Goal: Task Accomplishment & Management: Complete application form

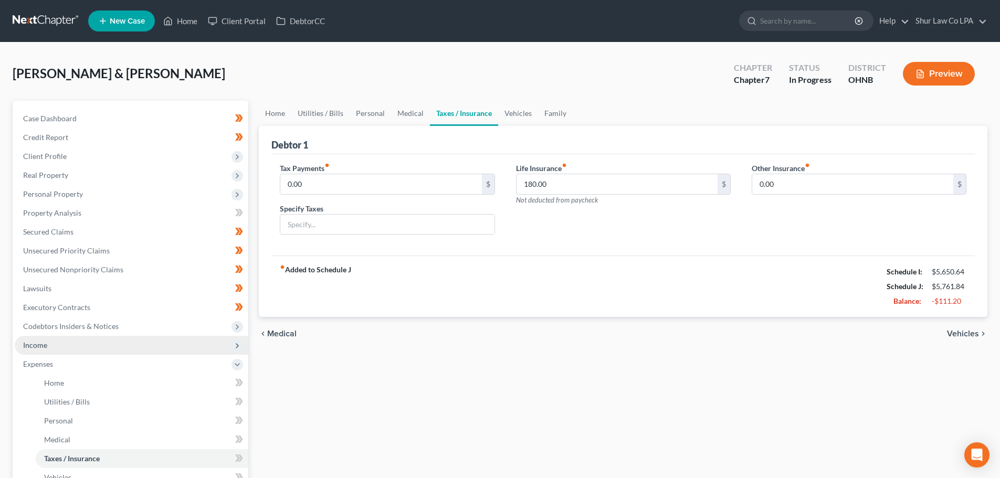
click at [73, 344] on span "Income" at bounding box center [132, 345] width 234 height 19
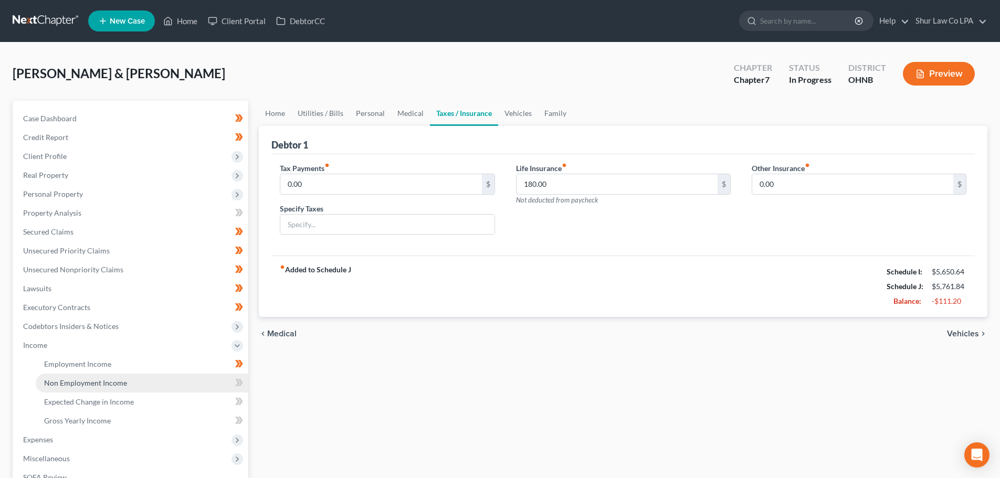
click at [114, 382] on span "Non Employment Income" at bounding box center [85, 382] width 83 height 9
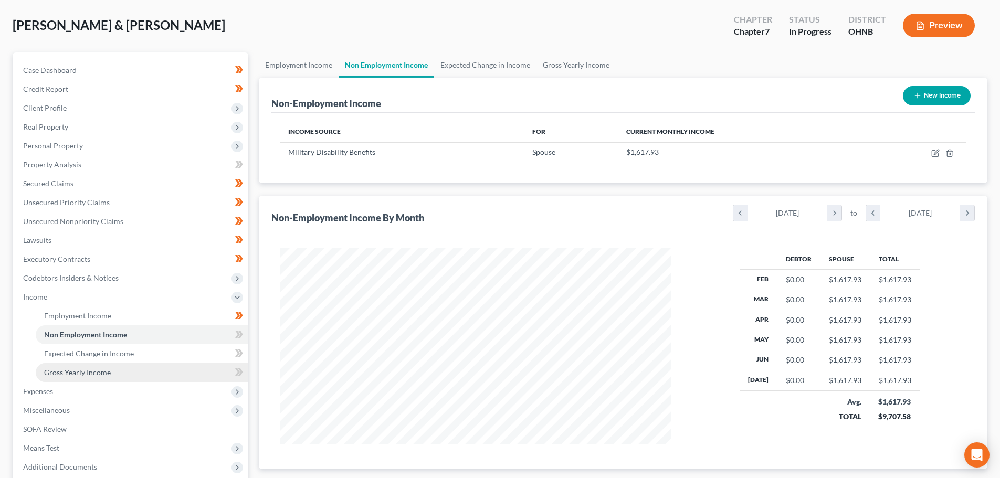
scroll to position [155, 0]
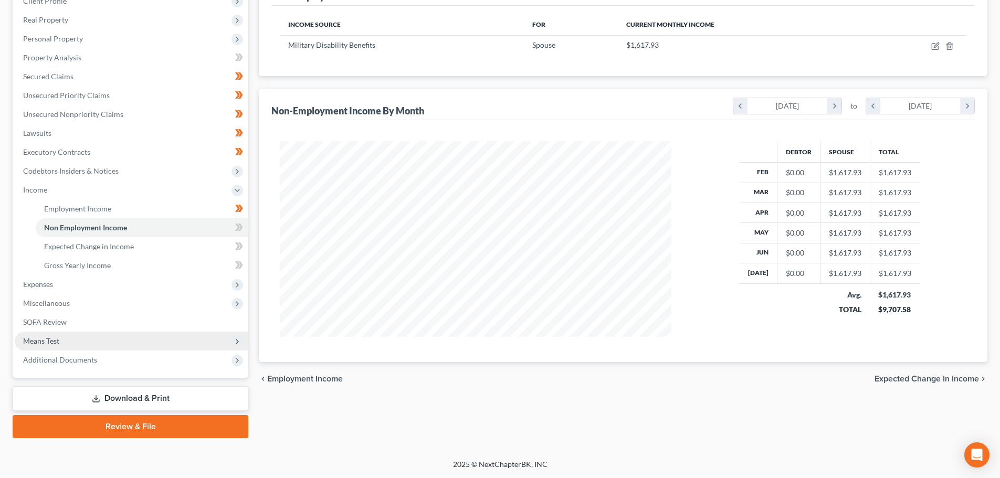
click at [55, 340] on span "Means Test" at bounding box center [41, 340] width 36 height 9
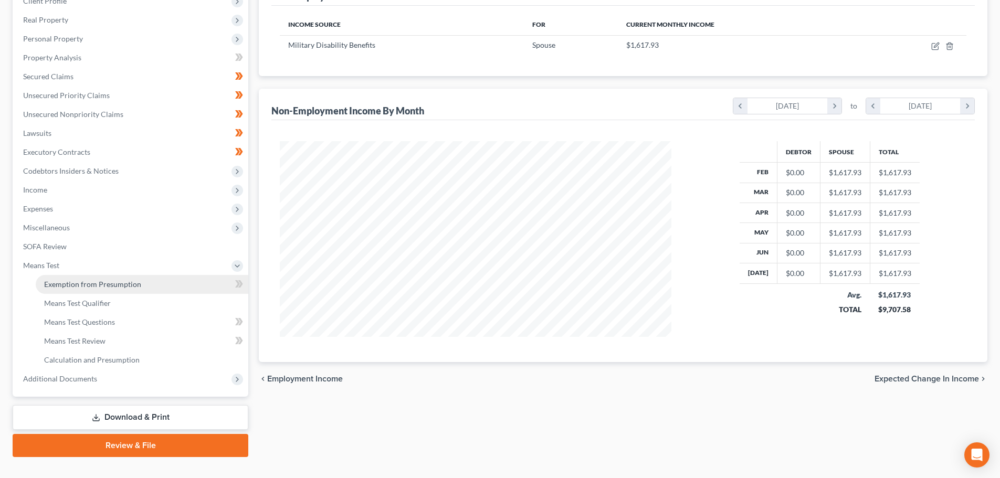
click at [111, 289] on link "Exemption from Presumption" at bounding box center [142, 284] width 213 height 19
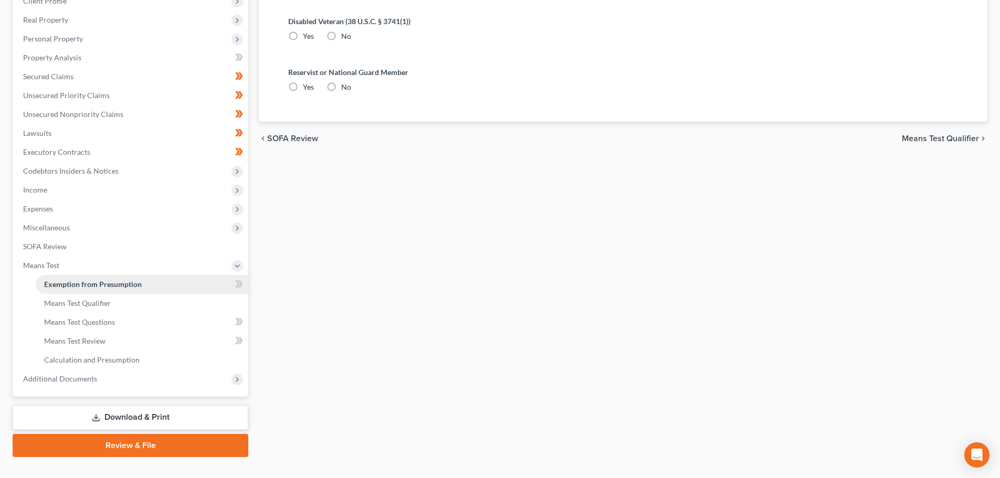
radio input "true"
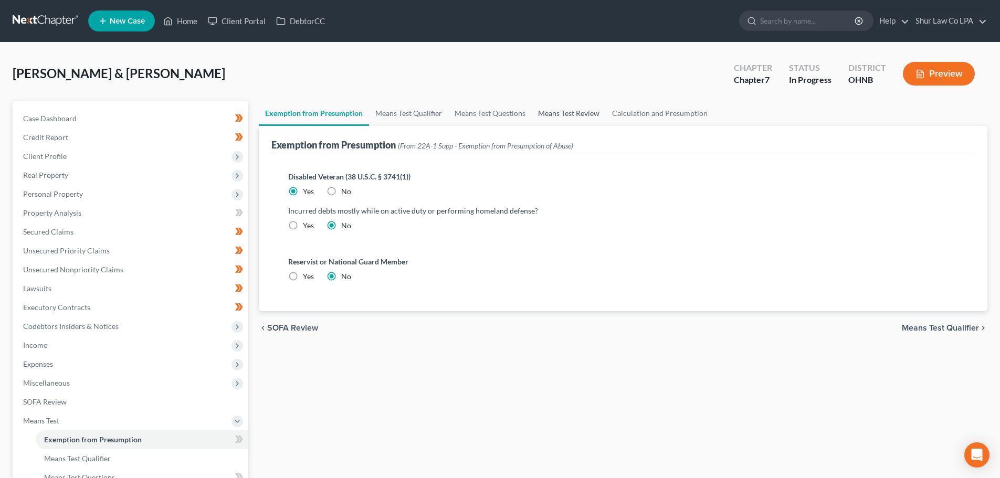
click at [579, 111] on link "Means Test Review" at bounding box center [569, 113] width 74 height 25
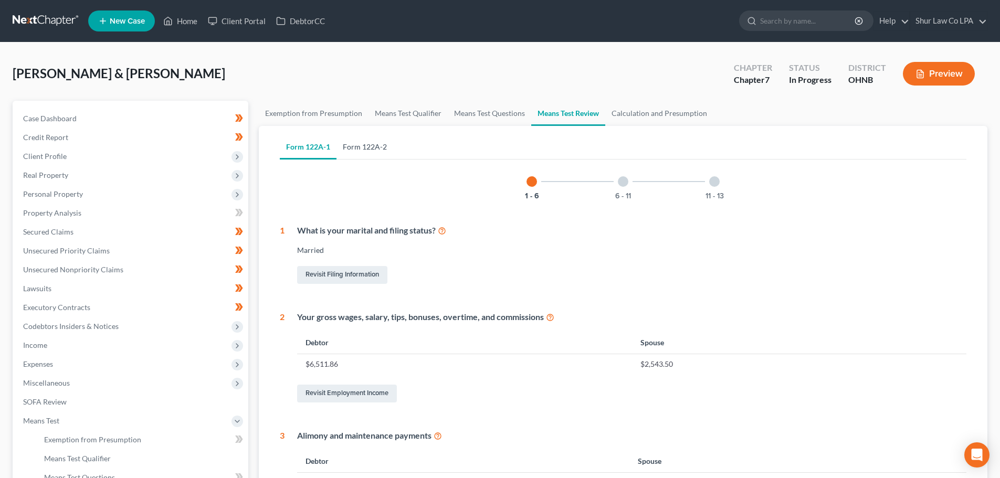
click at [386, 148] on link "Form 122A-2" at bounding box center [364, 146] width 57 height 25
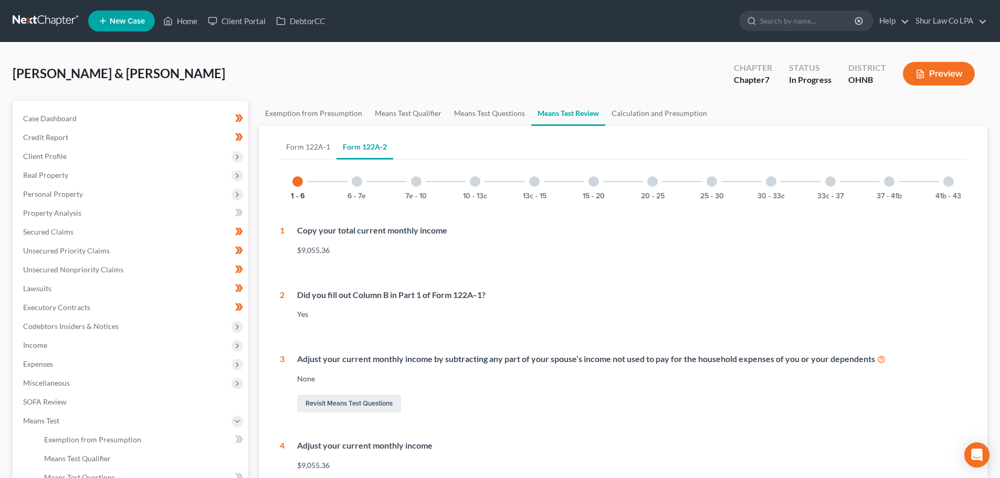
click at [471, 183] on div at bounding box center [475, 181] width 10 height 10
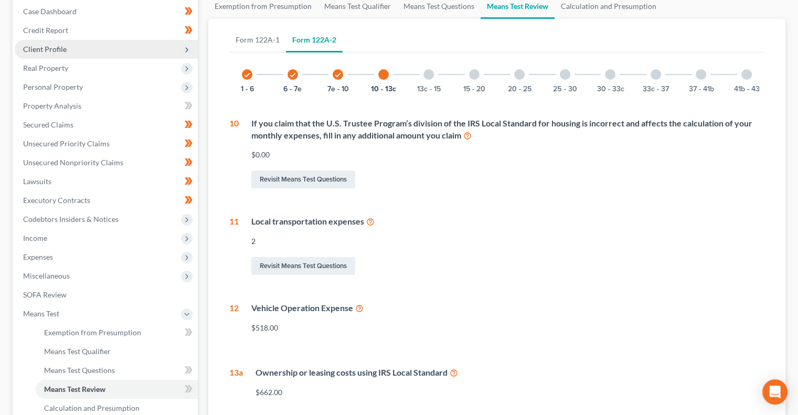
scroll to position [111, 0]
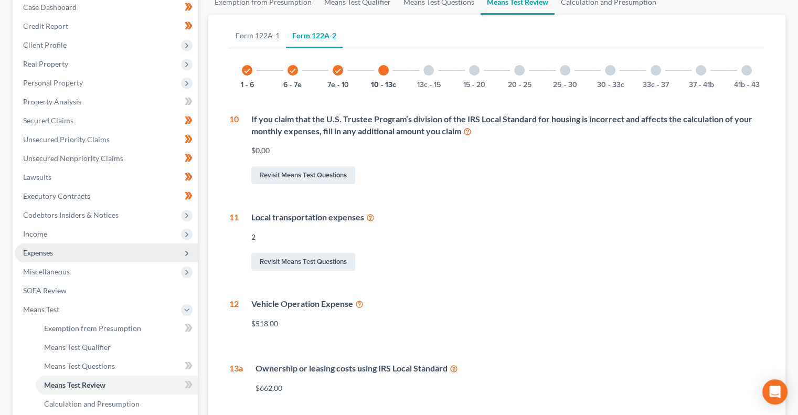
click at [91, 254] on span "Expenses" at bounding box center [106, 253] width 183 height 19
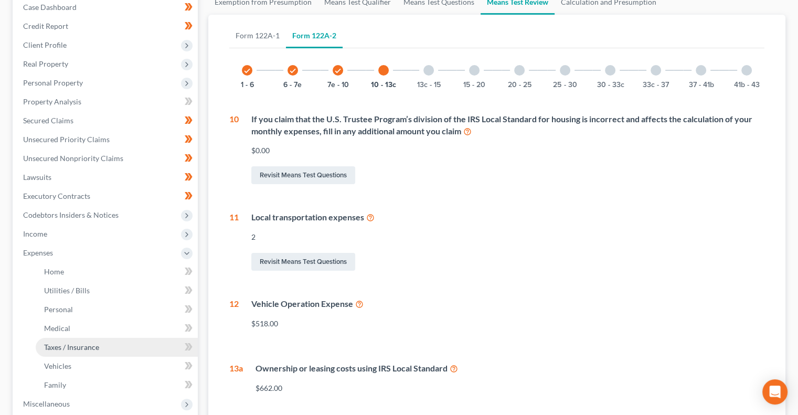
click at [70, 345] on span "Taxes / Insurance" at bounding box center [71, 347] width 55 height 9
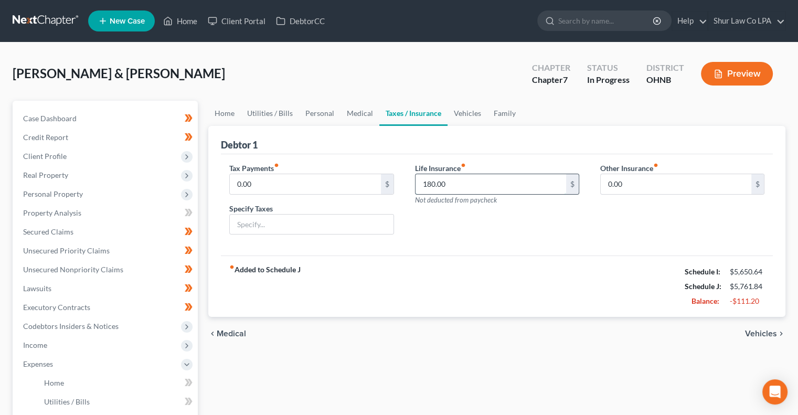
click at [459, 184] on input "180.00" at bounding box center [491, 184] width 151 height 20
click at [480, 184] on input "180.00" at bounding box center [491, 184] width 151 height 20
click at [490, 149] on div "Debtor 1" at bounding box center [497, 140] width 552 height 28
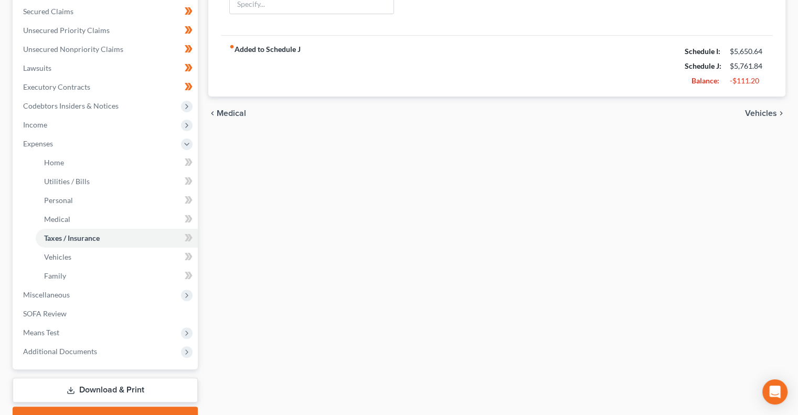
scroll to position [223, 0]
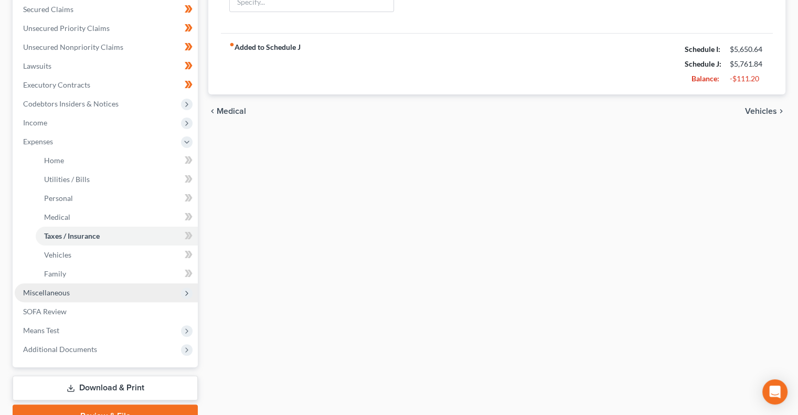
click at [124, 293] on span "Miscellaneous" at bounding box center [106, 292] width 183 height 19
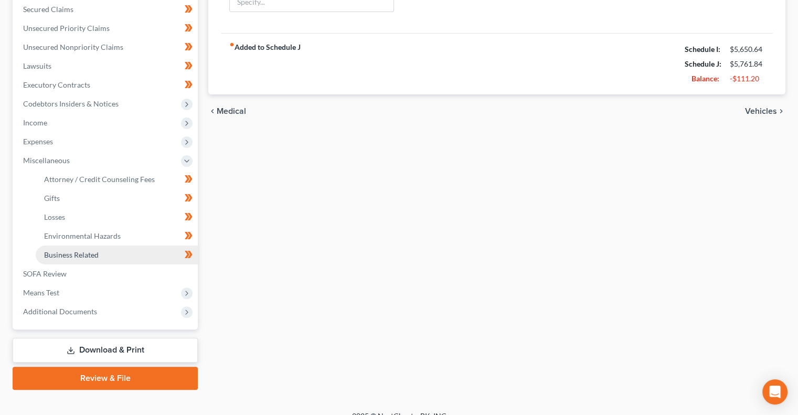
click at [126, 255] on link "Business Related" at bounding box center [117, 255] width 162 height 19
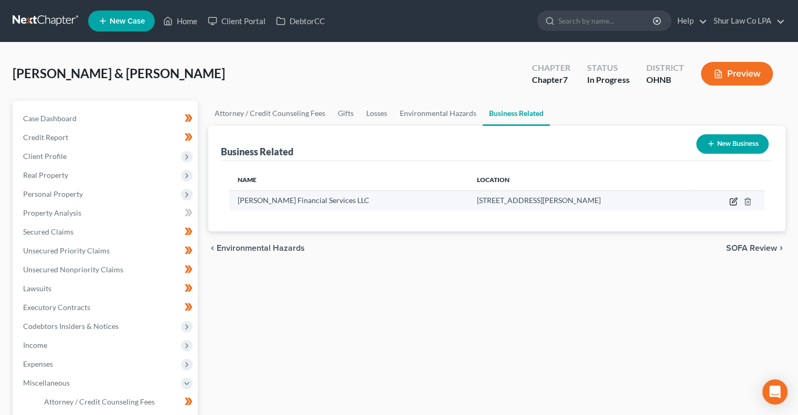
click at [733, 198] on icon "button" at bounding box center [734, 201] width 8 height 8
select select "sole_proprietor"
select select "36"
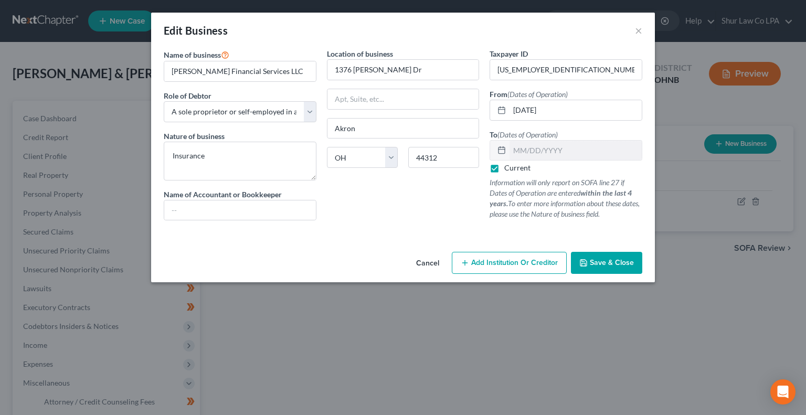
click at [504, 169] on label "Current" at bounding box center [517, 168] width 26 height 10
click at [509, 169] on input "Current" at bounding box center [512, 166] width 7 height 7
checkbox input "false"
click at [519, 147] on input "text" at bounding box center [576, 151] width 132 height 20
type input "12/31/2023"
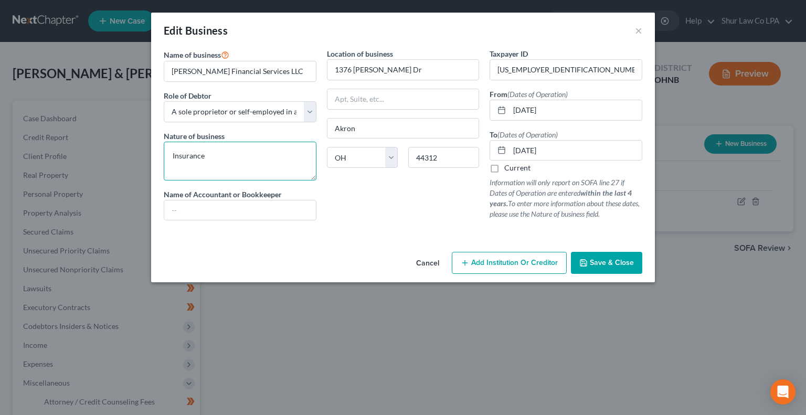
click at [263, 162] on textarea "Insurance" at bounding box center [240, 161] width 153 height 39
click at [205, 156] on textarea "Insurance - LLC still active but not being used." at bounding box center [240, 161] width 153 height 39
type textarea "Insurance - LLC still active but not being used."
click at [596, 259] on span "Save & Close" at bounding box center [612, 262] width 44 height 9
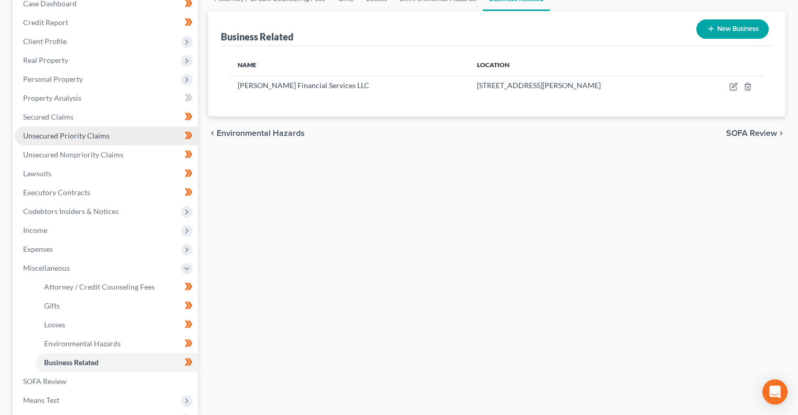
scroll to position [115, 0]
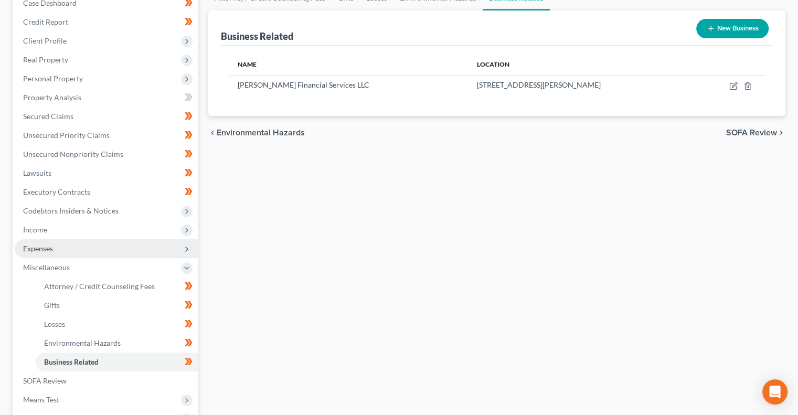
click at [142, 248] on span "Expenses" at bounding box center [106, 248] width 183 height 19
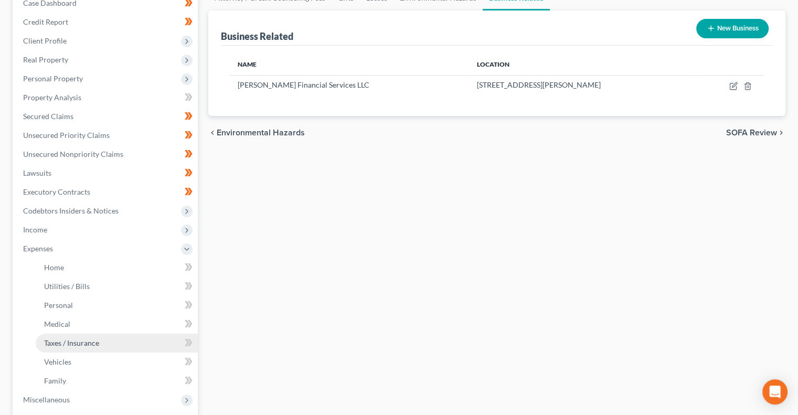
click at [91, 342] on span "Taxes / Insurance" at bounding box center [71, 343] width 55 height 9
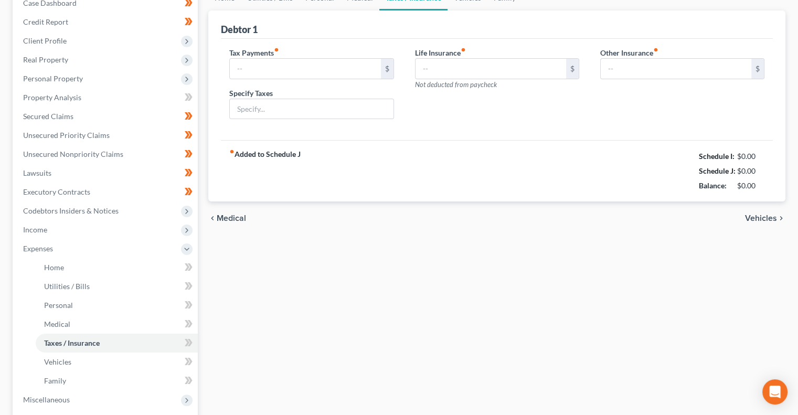
scroll to position [5, 0]
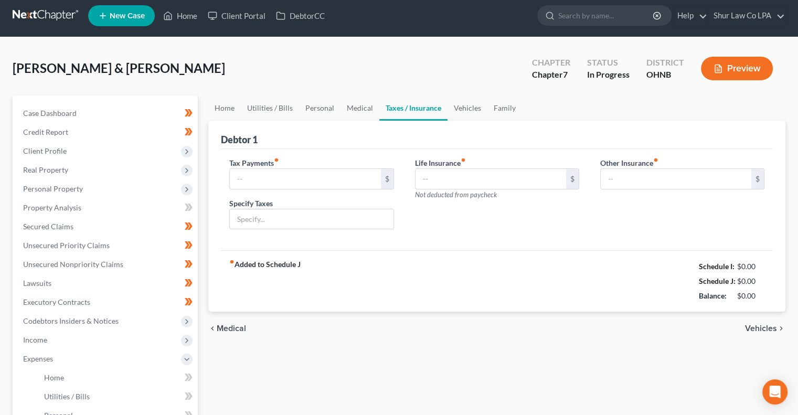
type input "0.00"
type input "180.00"
type input "0.00"
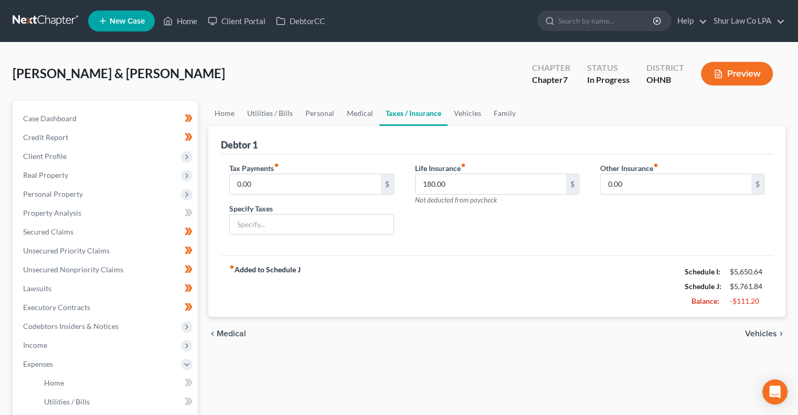
click at [448, 222] on div "Life Insurance fiber_manual_record 180.00 $ Not deducted from paycheck" at bounding box center [497, 203] width 185 height 81
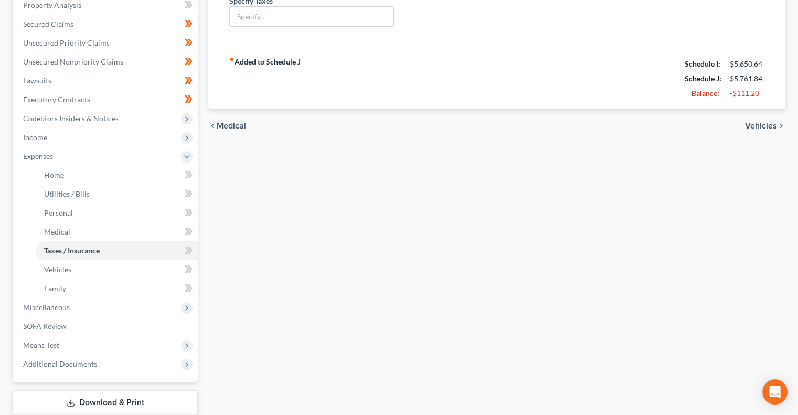
scroll to position [210, 0]
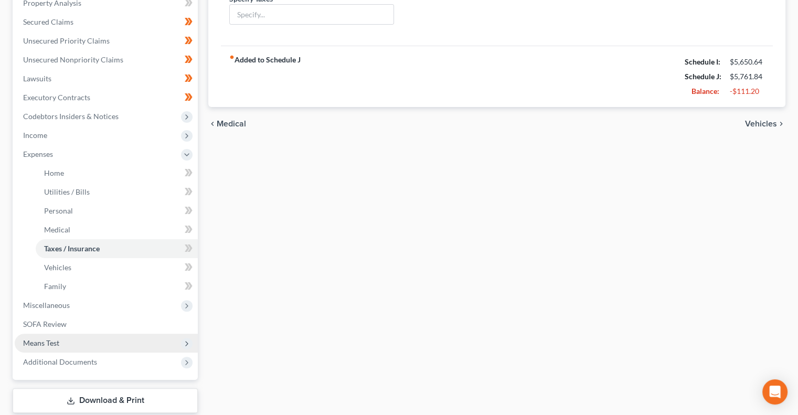
click at [76, 342] on span "Means Test" at bounding box center [106, 343] width 183 height 19
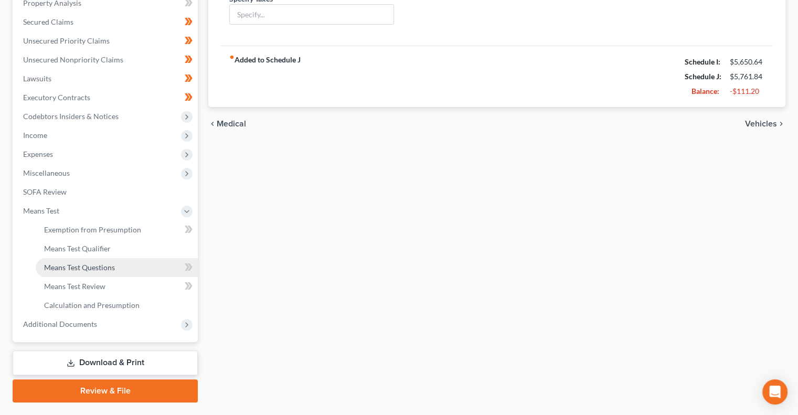
click at [122, 267] on link "Means Test Questions" at bounding box center [117, 267] width 162 height 19
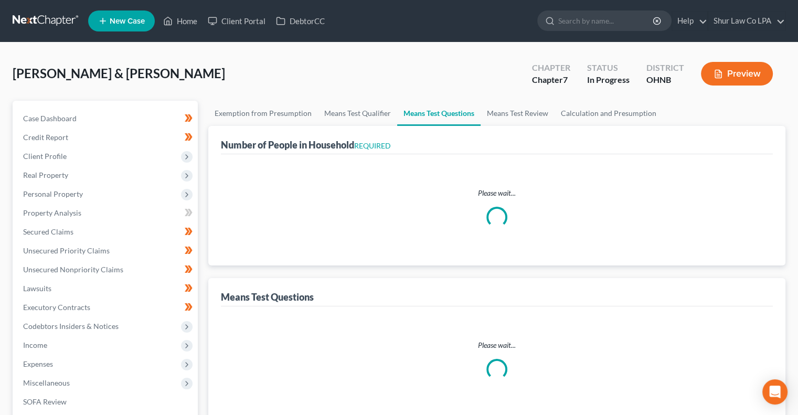
select select "0"
select select "60"
select select "1"
select select "60"
select select "1"
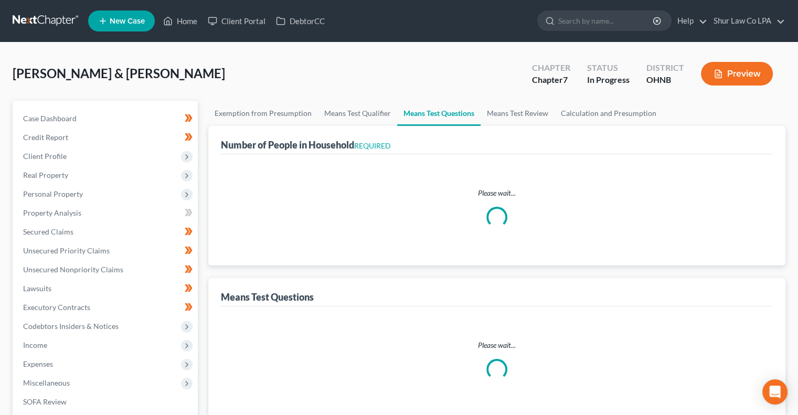
select select "60"
select select "2"
select select "3"
select select "0"
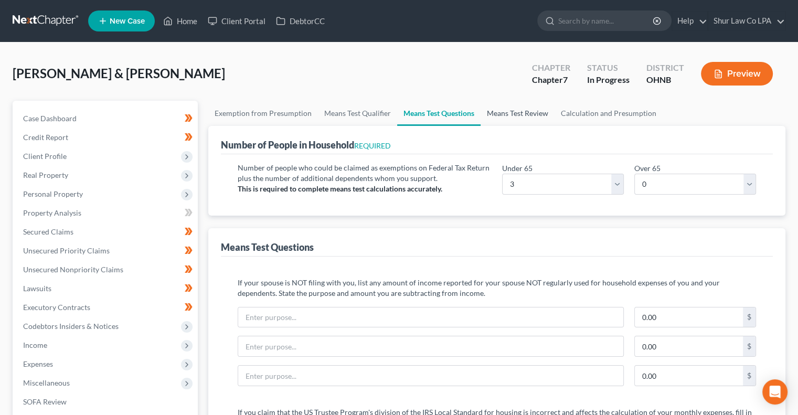
click at [531, 113] on link "Means Test Review" at bounding box center [518, 113] width 74 height 25
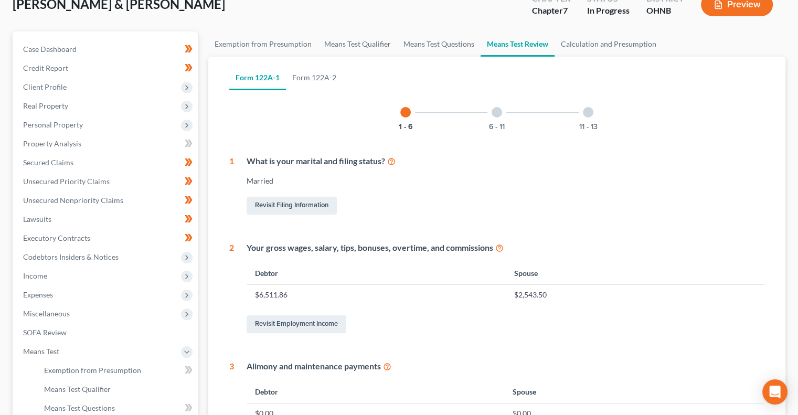
scroll to position [68, 0]
click at [311, 77] on link "Form 122A-2" at bounding box center [314, 78] width 57 height 25
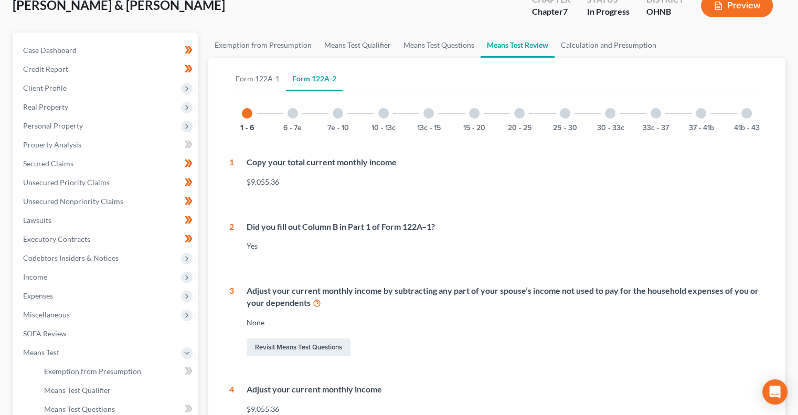
click at [567, 117] on div "25 - 30" at bounding box center [565, 114] width 36 height 36
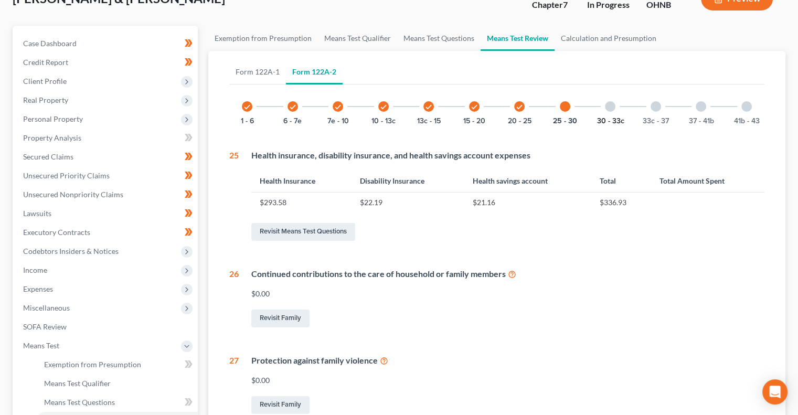
scroll to position [75, 0]
click at [611, 110] on div at bounding box center [610, 107] width 10 height 10
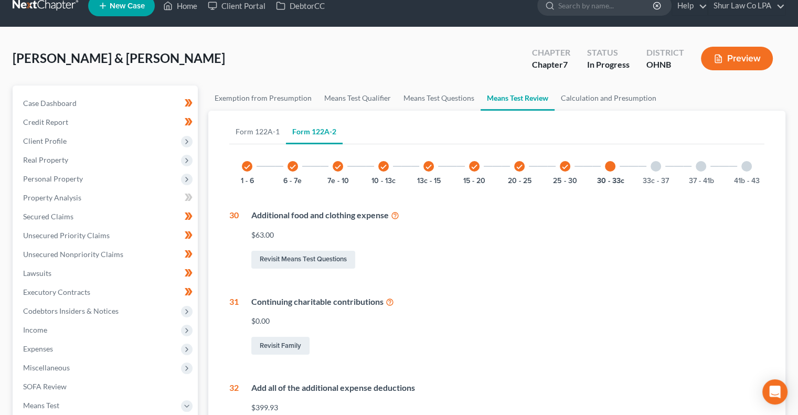
scroll to position [0, 0]
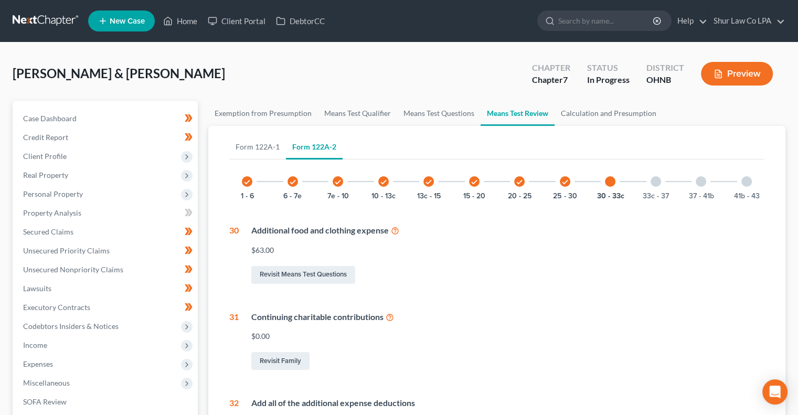
click at [657, 186] on div at bounding box center [656, 181] width 10 height 10
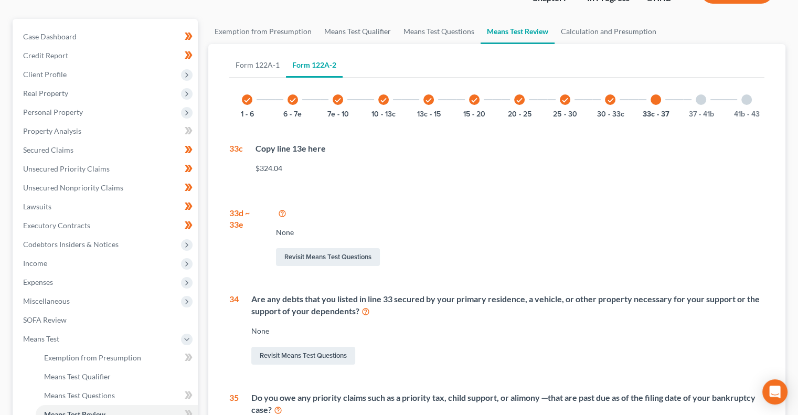
scroll to position [81, 0]
click at [701, 97] on div at bounding box center [701, 100] width 10 height 10
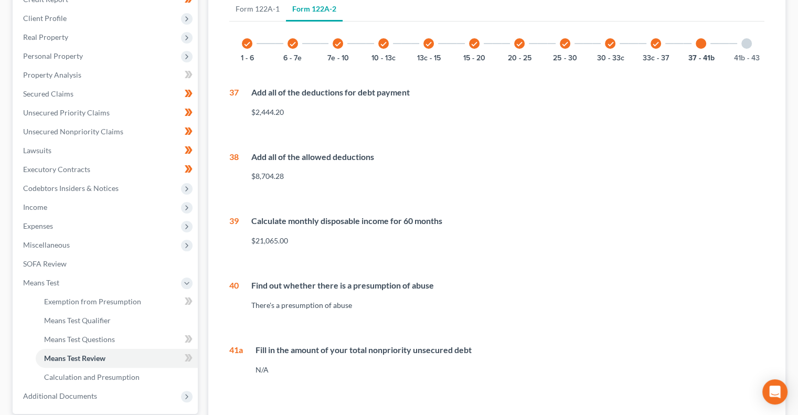
scroll to position [138, 0]
click at [747, 43] on div at bounding box center [747, 44] width 10 height 10
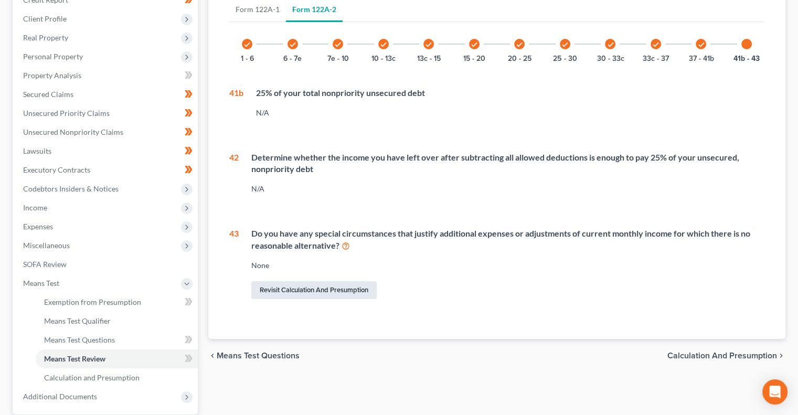
click at [333, 289] on link "Revisit Calculation and Presumption" at bounding box center [313, 290] width 125 height 18
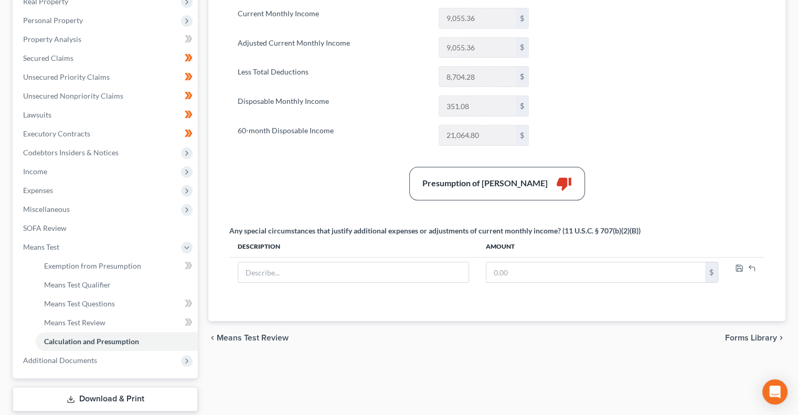
scroll to position [174, 0]
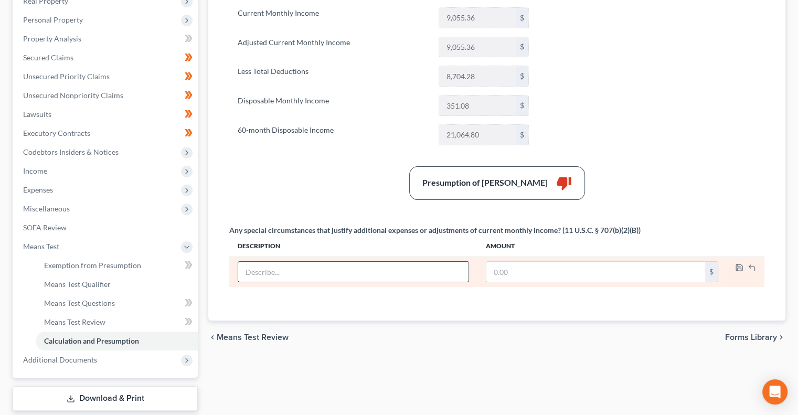
click at [334, 271] on input "text" at bounding box center [353, 272] width 230 height 20
click at [501, 272] on input "text" at bounding box center [596, 272] width 219 height 20
type input "257.84"
click at [352, 275] on input "text" at bounding box center [353, 272] width 230 height 20
click at [269, 270] on input "401k contributions" at bounding box center [353, 272] width 230 height 20
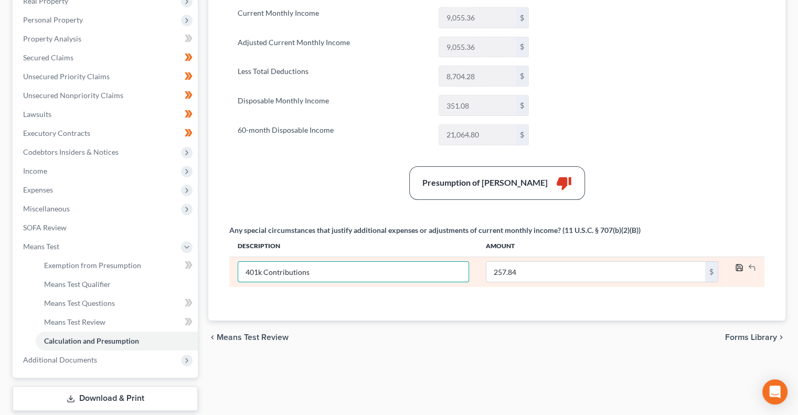
type input "401k Contributions"
click at [740, 266] on icon "button" at bounding box center [739, 267] width 8 height 8
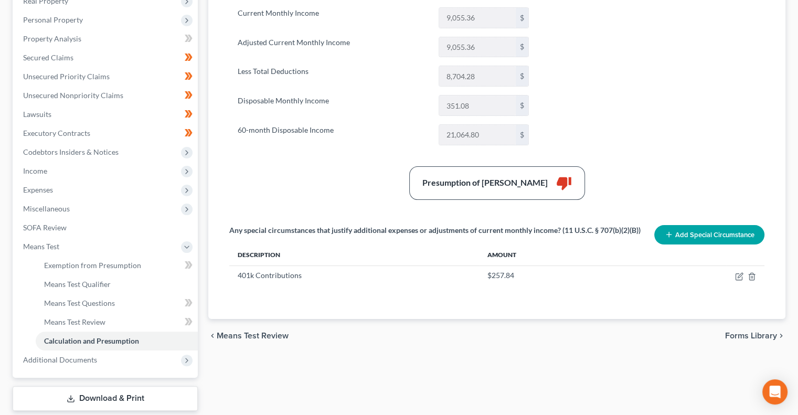
click at [349, 175] on div "Presumption of Abuse Arises thumb_down" at bounding box center [497, 183] width 546 height 34
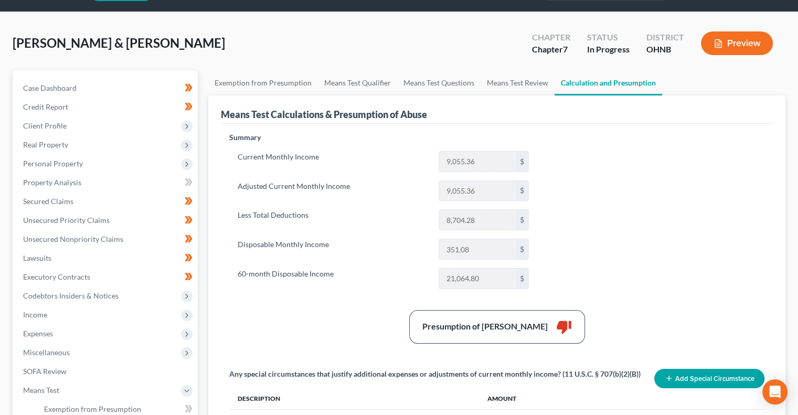
scroll to position [25, 0]
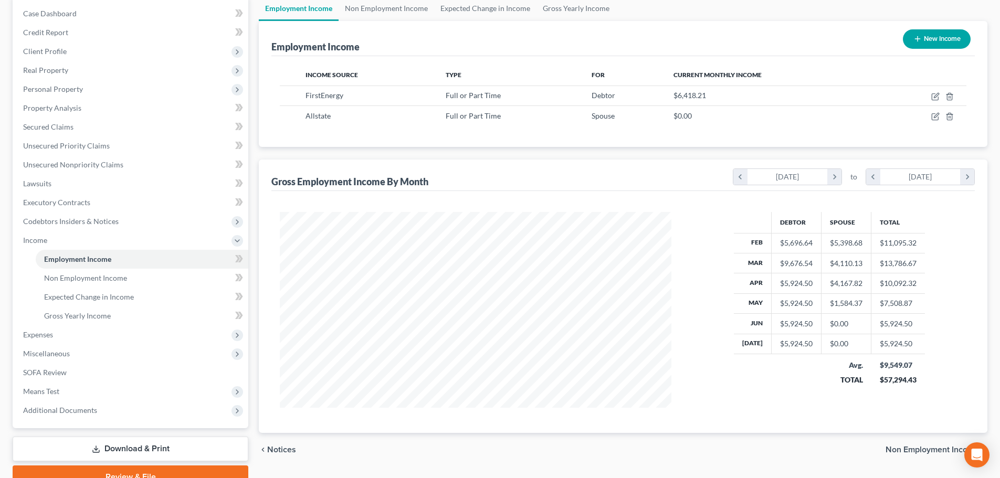
scroll to position [196, 413]
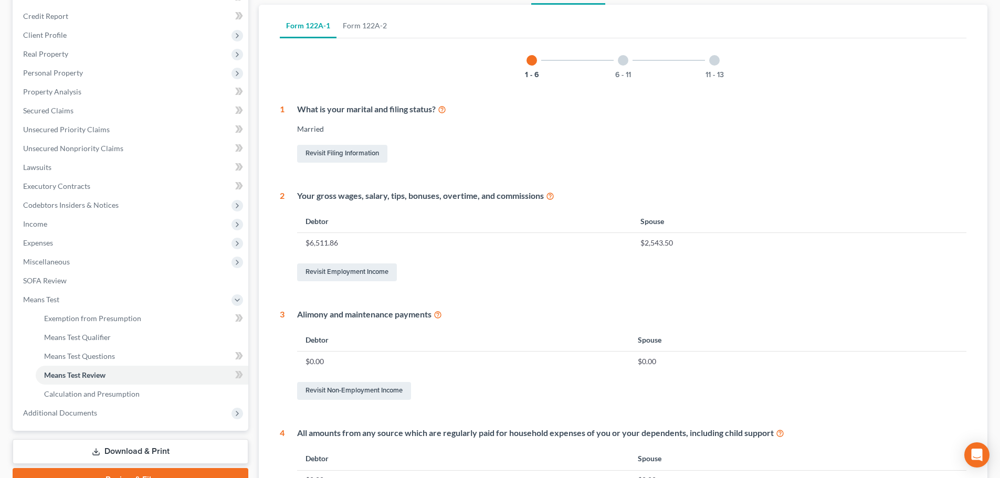
scroll to position [103, 0]
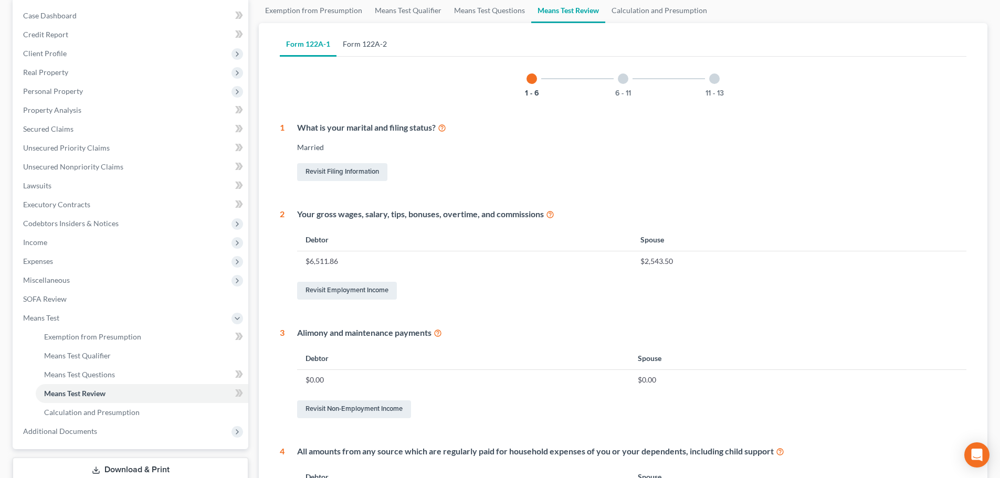
click at [357, 46] on link "Form 122A-2" at bounding box center [364, 43] width 57 height 25
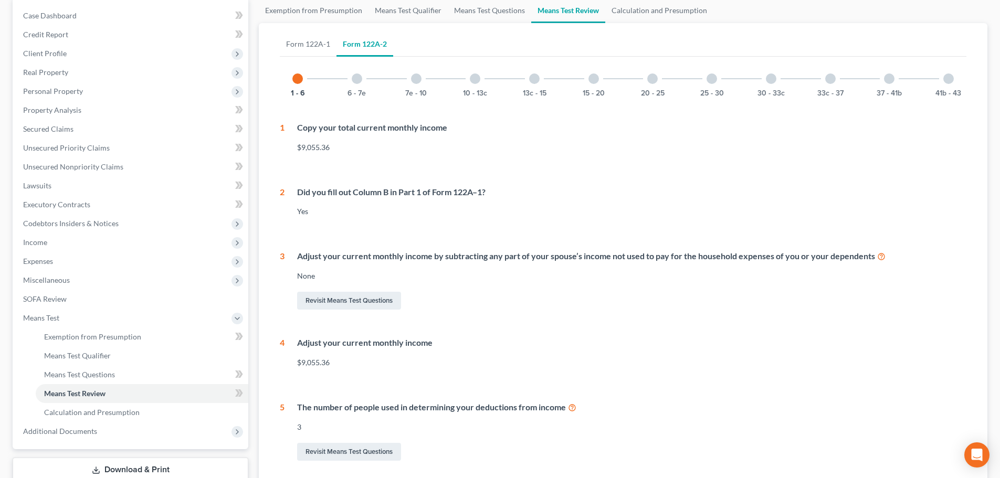
click at [474, 80] on div at bounding box center [475, 78] width 10 height 10
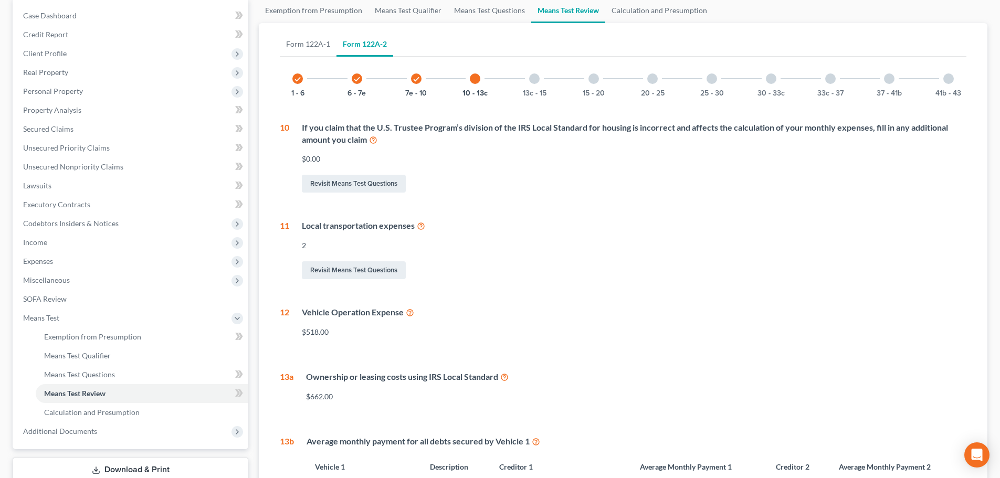
click at [532, 83] on div at bounding box center [534, 78] width 10 height 10
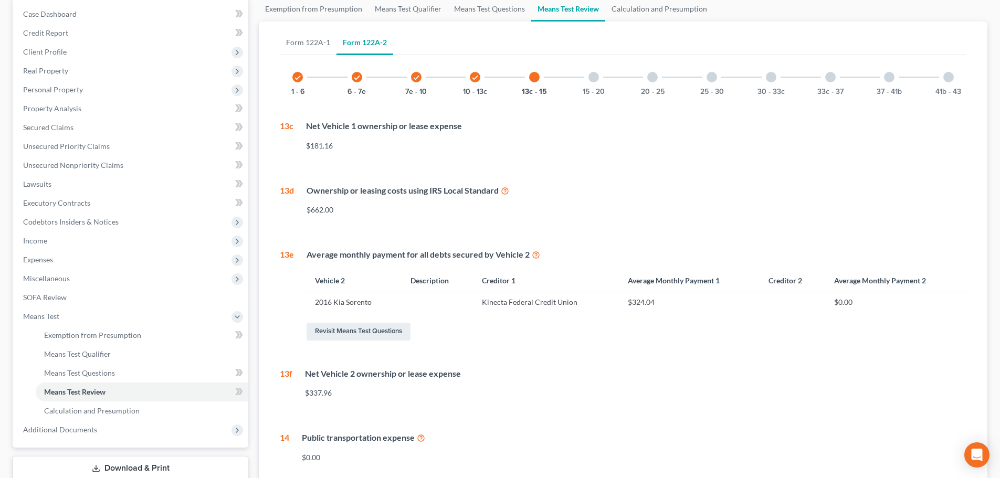
scroll to position [104, 0]
click at [592, 81] on div at bounding box center [593, 77] width 10 height 10
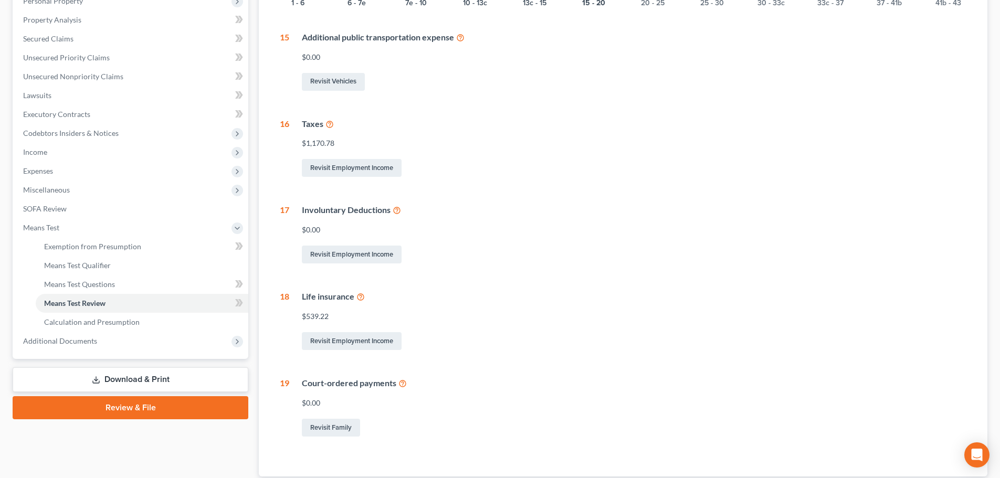
scroll to position [209, 0]
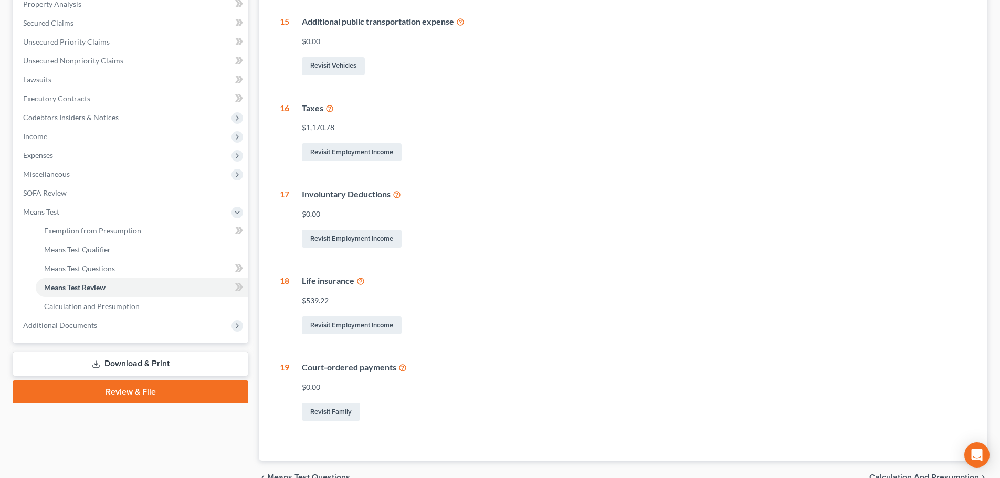
click at [359, 282] on icon at bounding box center [360, 281] width 8 height 10
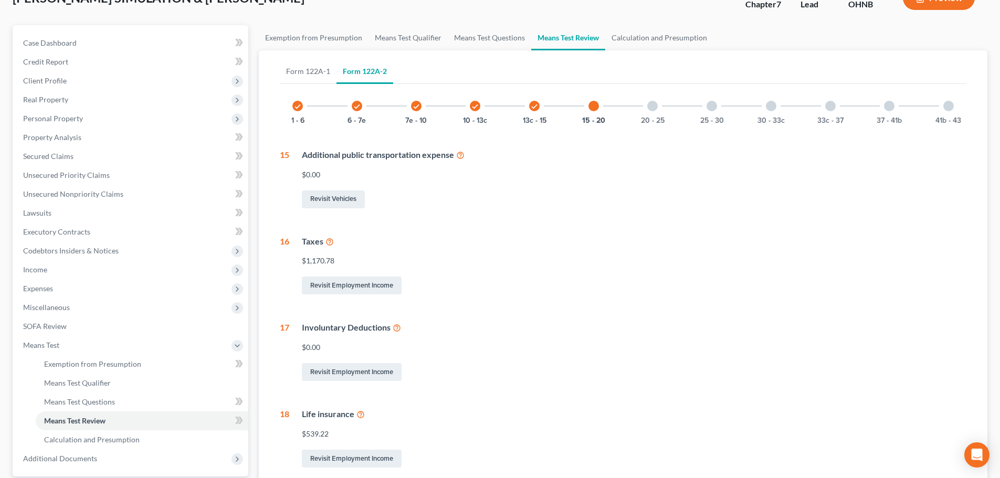
scroll to position [55, 0]
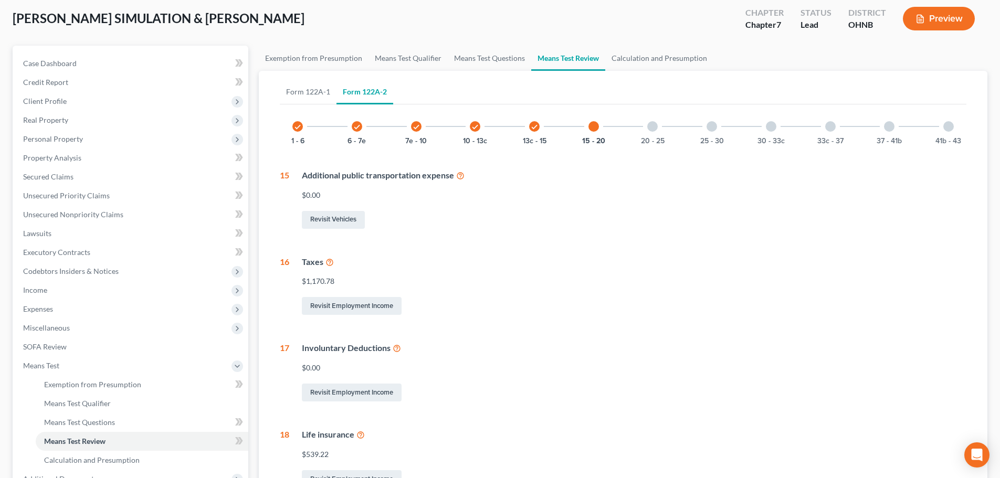
click at [651, 129] on div at bounding box center [652, 126] width 10 height 10
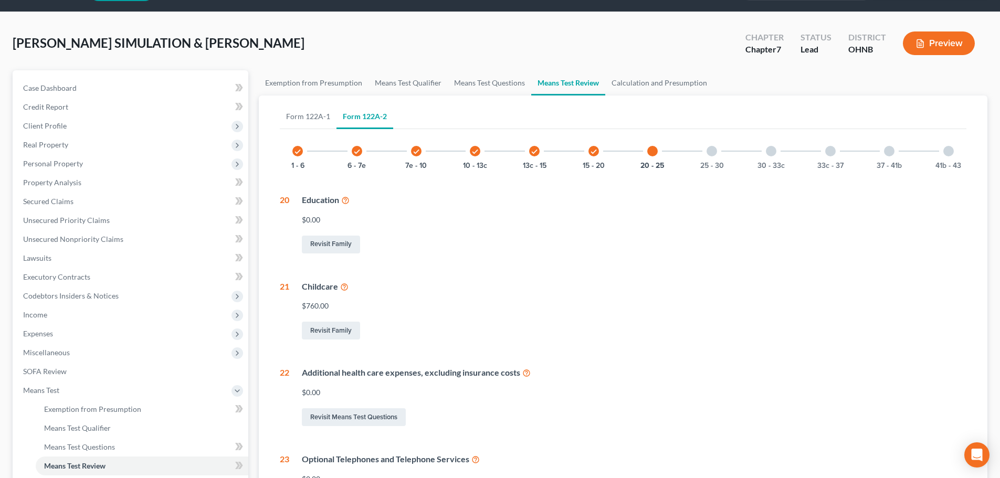
scroll to position [3, 0]
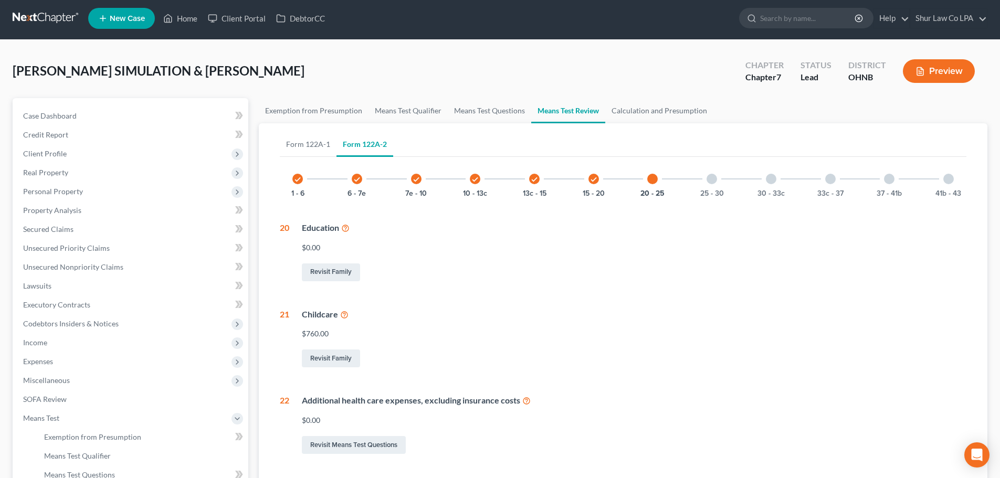
click at [714, 185] on div "25 - 30" at bounding box center [712, 179] width 36 height 36
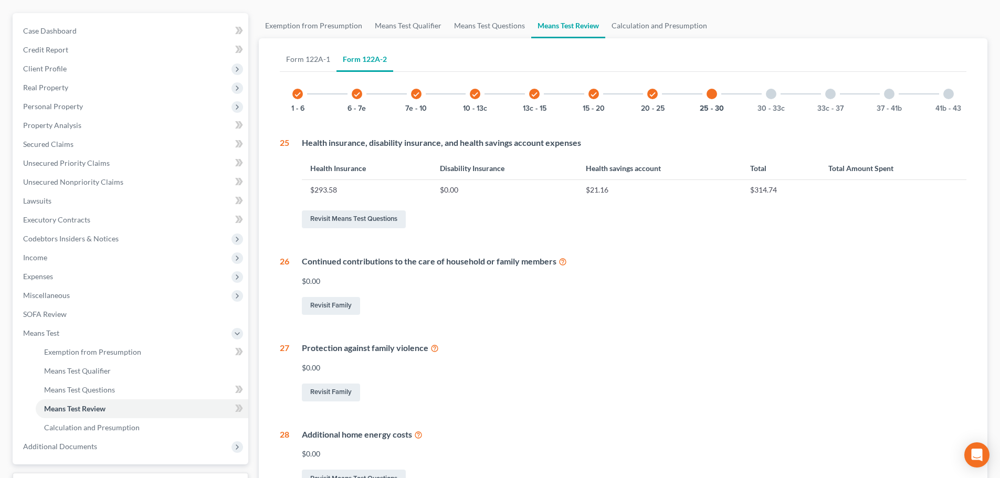
scroll to position [87, 0]
click at [765, 97] on div "30 - 33c" at bounding box center [771, 95] width 36 height 36
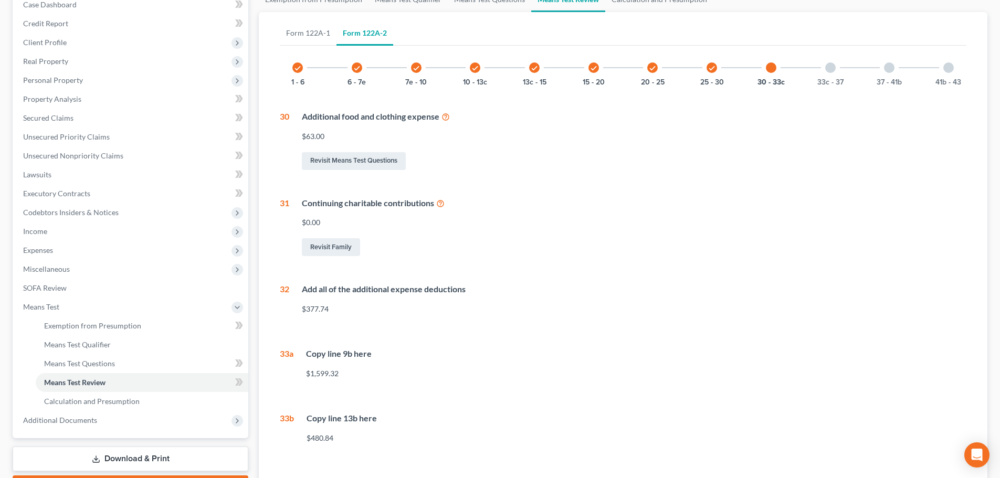
scroll to position [140, 0]
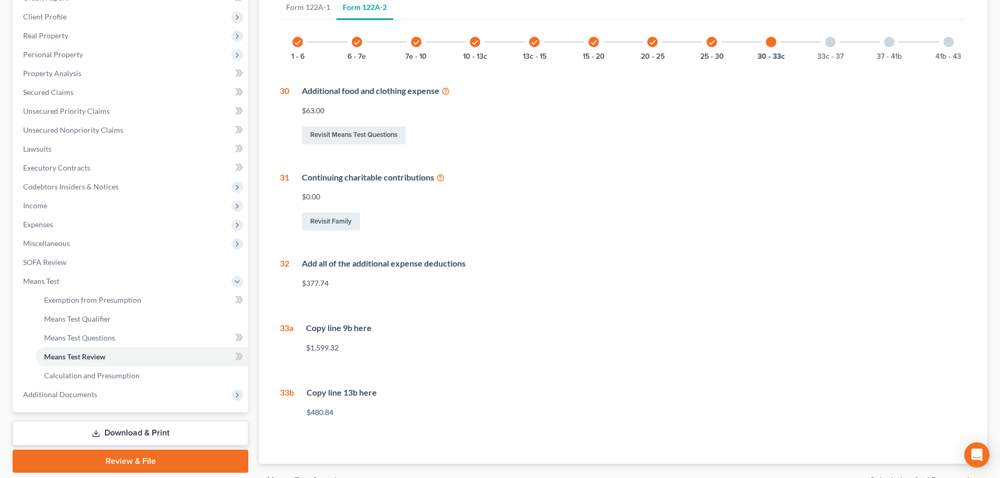
click at [838, 43] on div "33c - 37" at bounding box center [831, 42] width 36 height 36
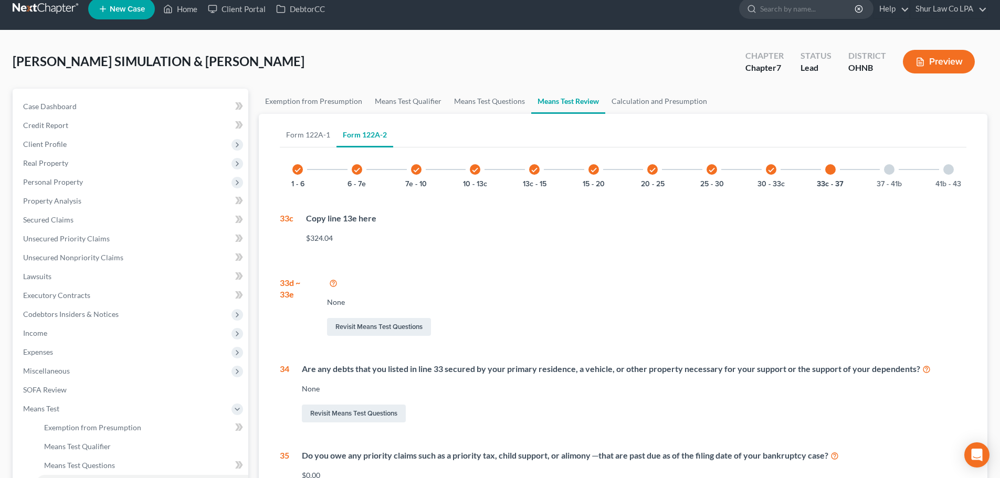
scroll to position [0, 0]
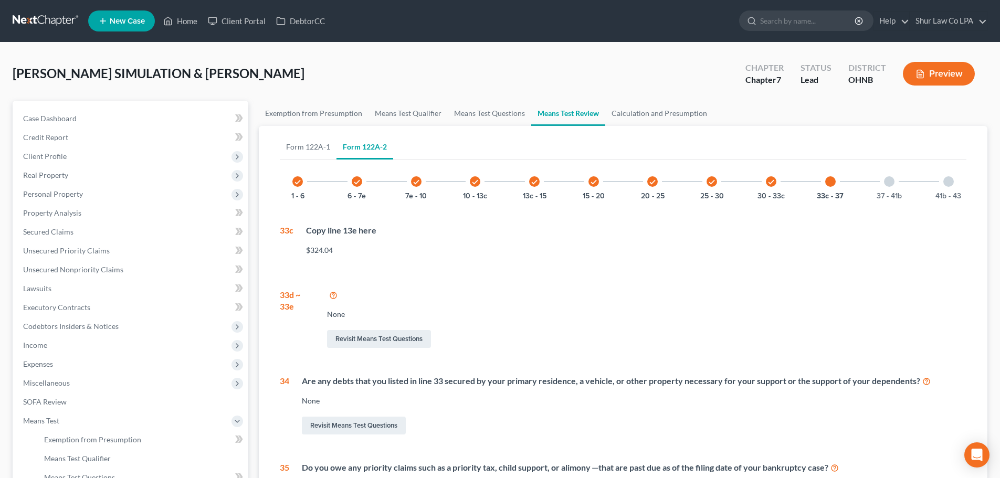
click at [882, 176] on div "37 - 41b" at bounding box center [889, 182] width 36 height 36
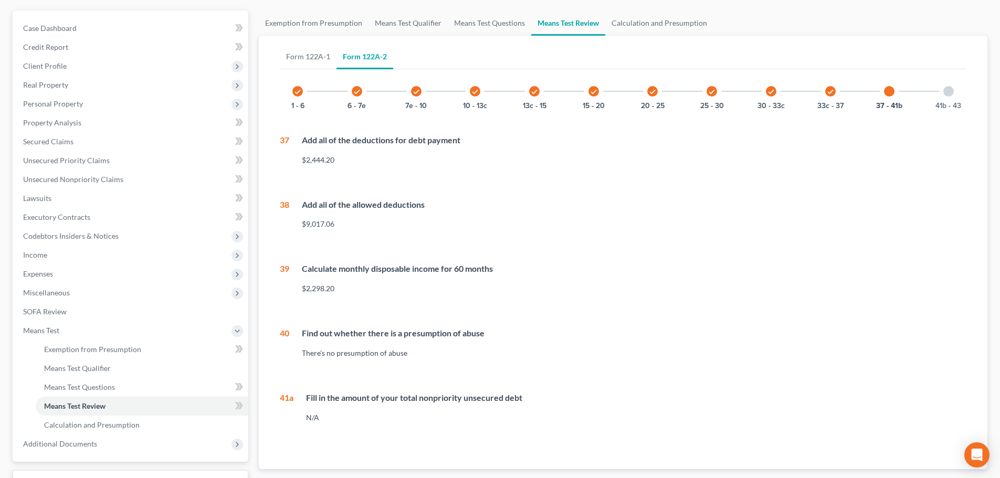
scroll to position [69, 0]
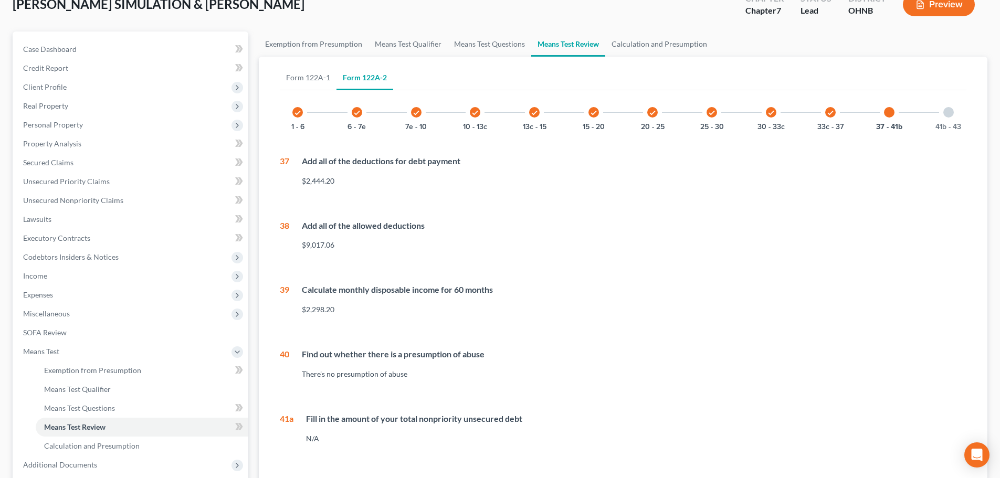
click at [952, 116] on div at bounding box center [948, 112] width 10 height 10
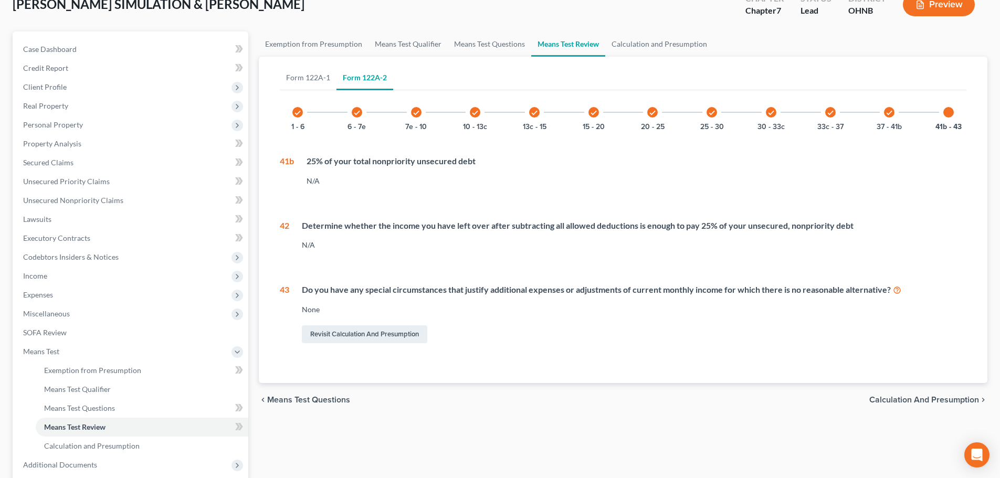
click at [896, 112] on div "check 37 - 41b" at bounding box center [889, 112] width 36 height 36
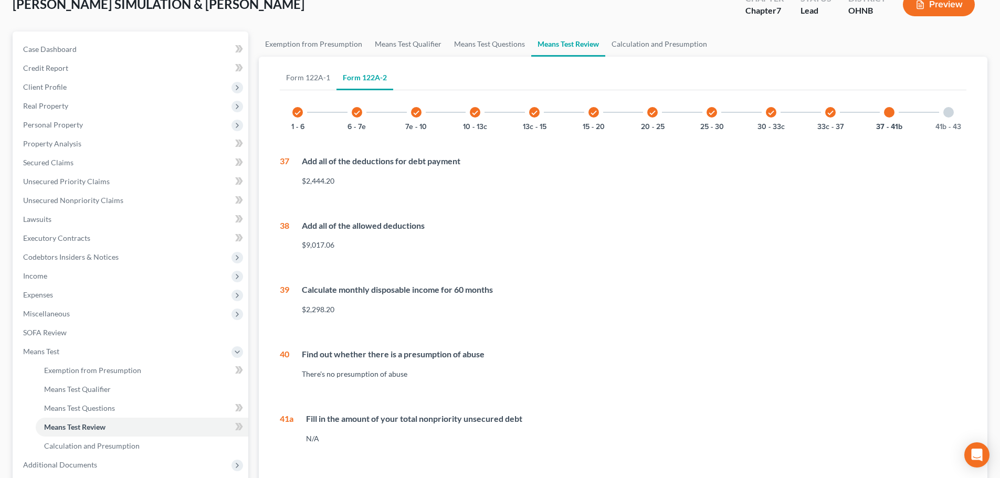
click at [952, 109] on div at bounding box center [948, 112] width 10 height 10
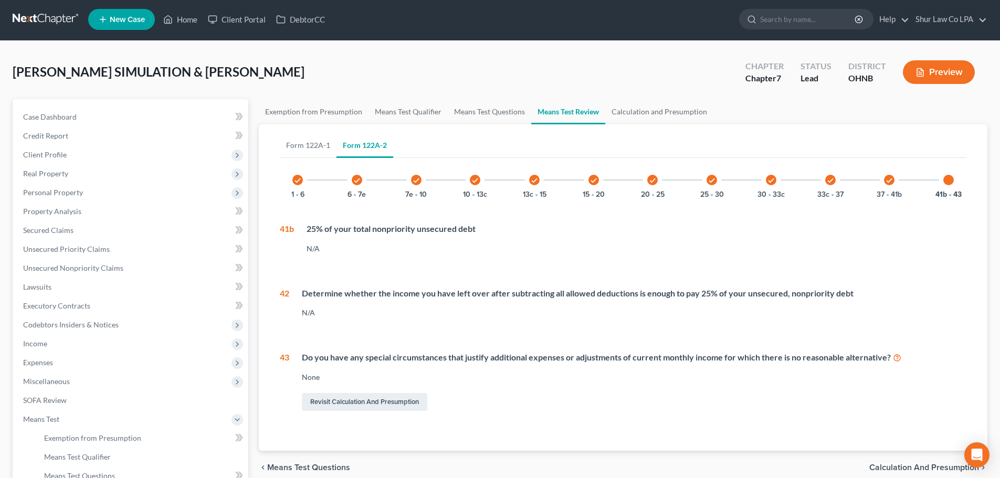
scroll to position [0, 0]
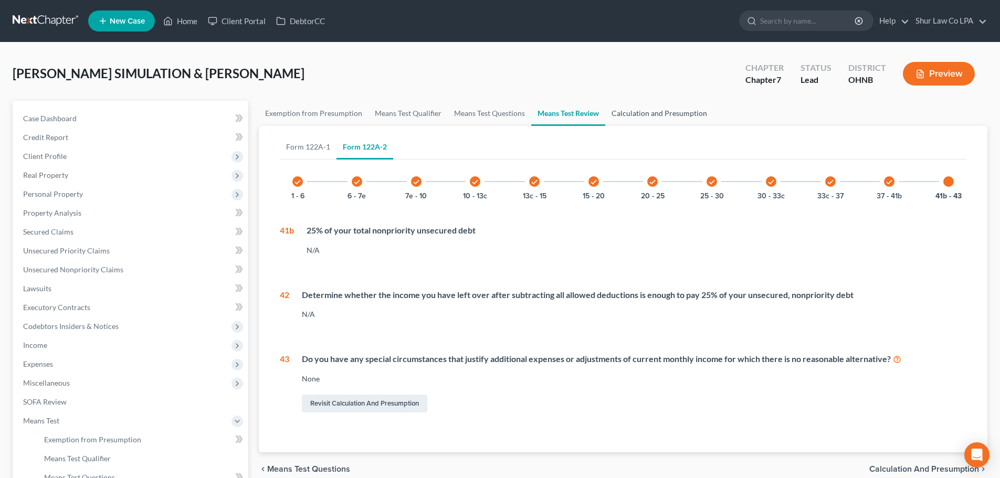
click at [653, 113] on link "Calculation and Presumption" at bounding box center [659, 113] width 108 height 25
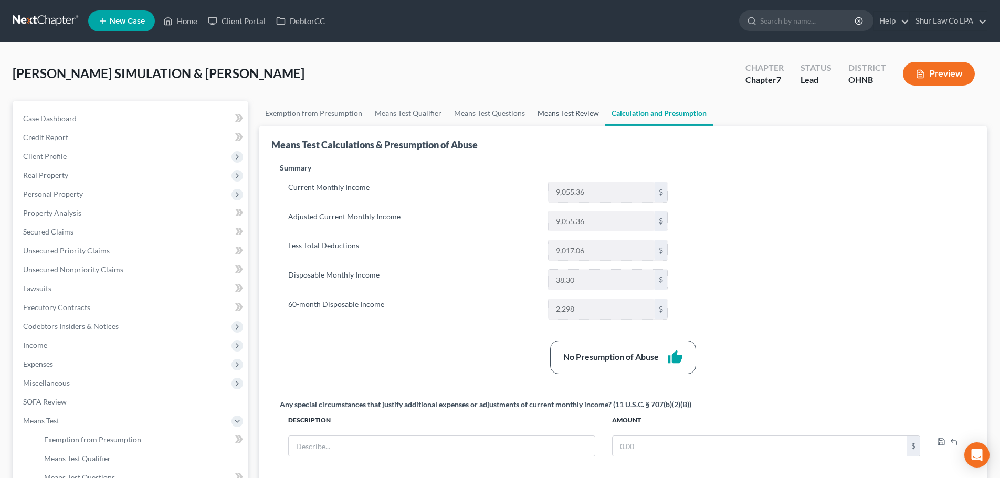
click at [573, 111] on link "Means Test Review" at bounding box center [568, 113] width 74 height 25
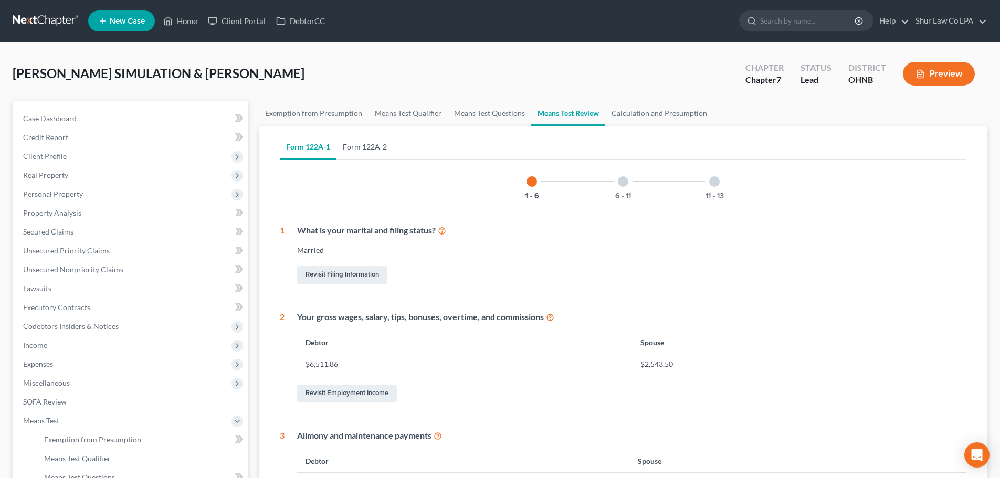
click at [384, 149] on link "Form 122A-2" at bounding box center [364, 146] width 57 height 25
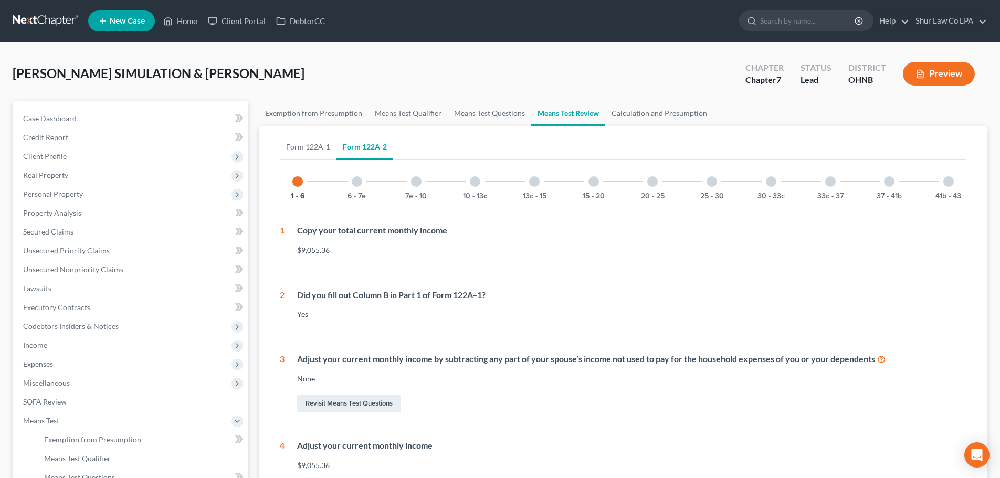
click at [429, 178] on div "7e - 10" at bounding box center [416, 182] width 36 height 36
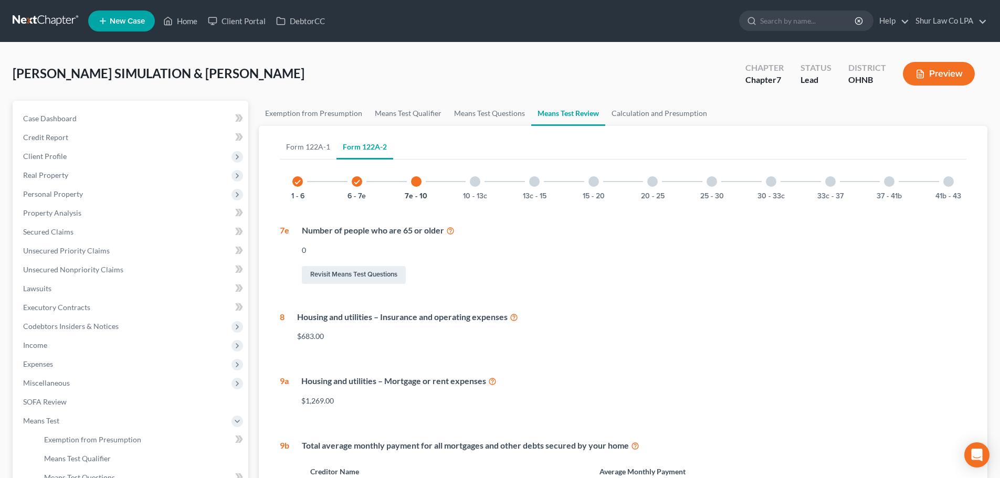
click at [534, 184] on div at bounding box center [534, 181] width 10 height 10
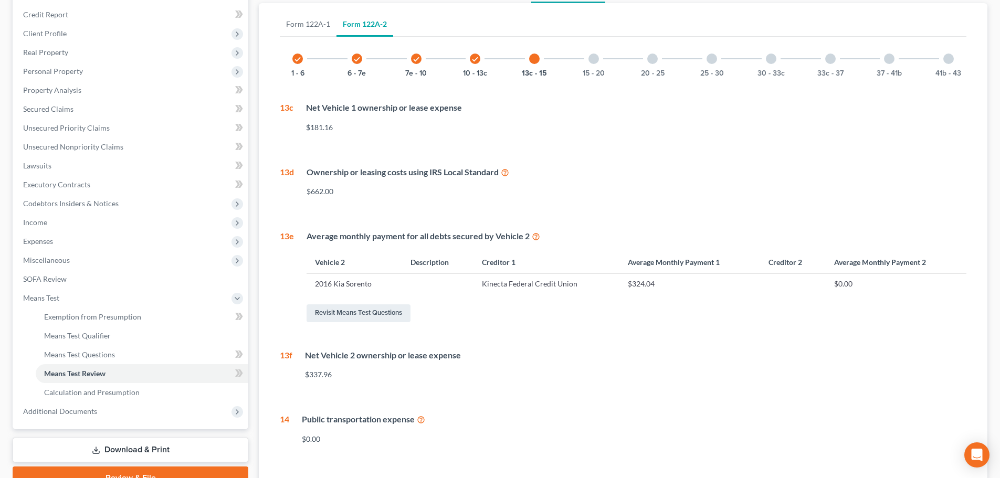
scroll to position [104, 0]
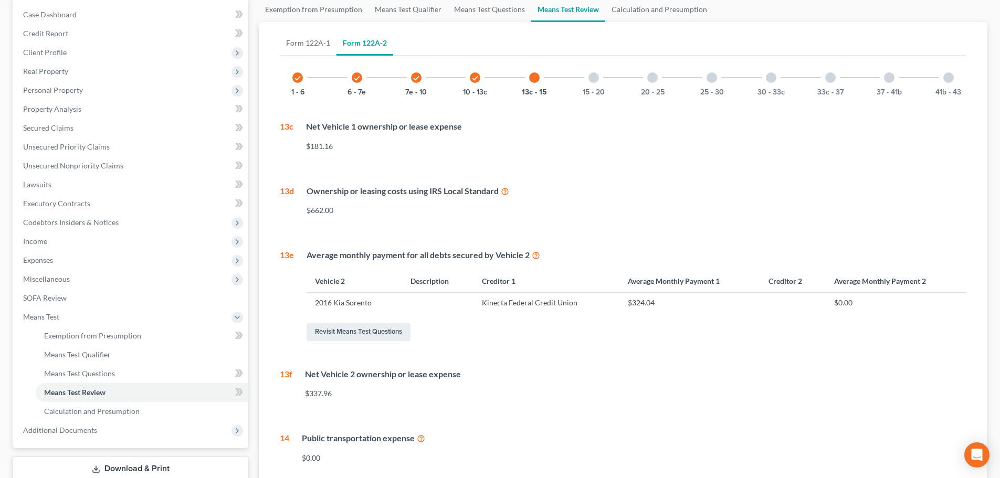
click at [593, 77] on div at bounding box center [593, 77] width 10 height 10
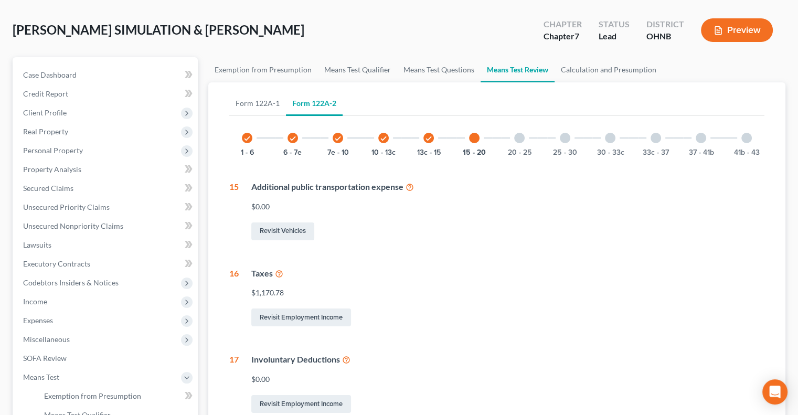
scroll to position [43, 0]
click at [97, 323] on span "Expenses" at bounding box center [106, 321] width 183 height 19
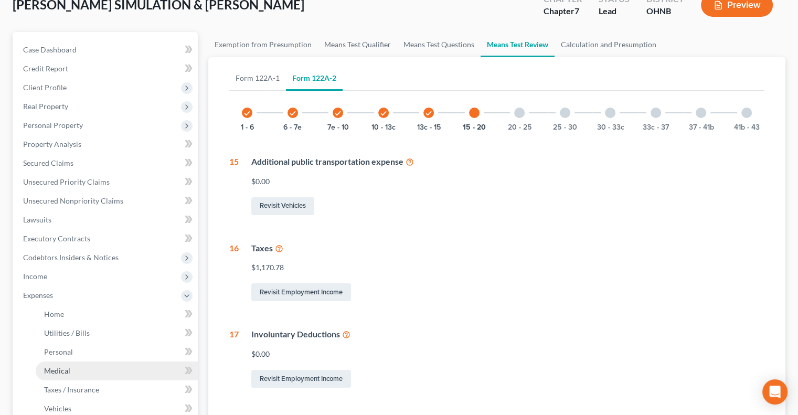
scroll to position [70, 0]
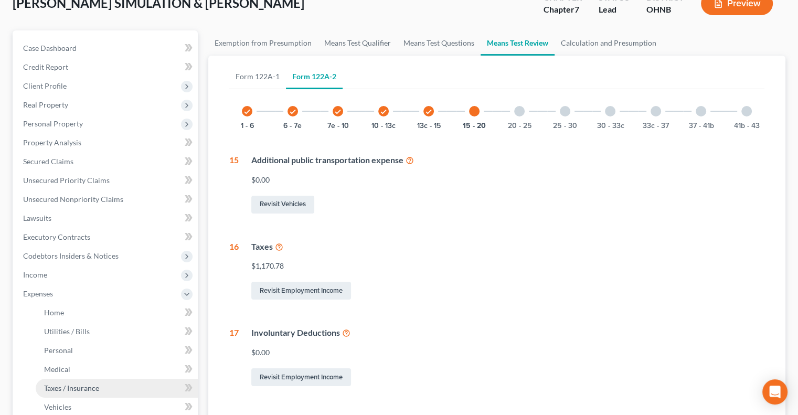
click at [67, 391] on span "Taxes / Insurance" at bounding box center [71, 388] width 55 height 9
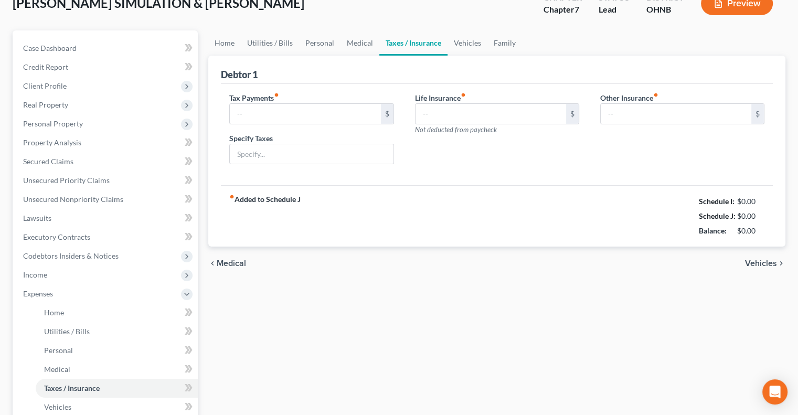
scroll to position [30, 0]
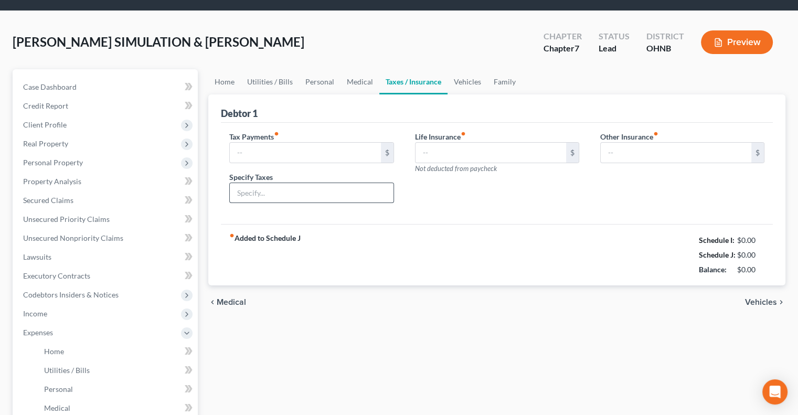
type input "0.00"
type input "514.95"
type input "0.00"
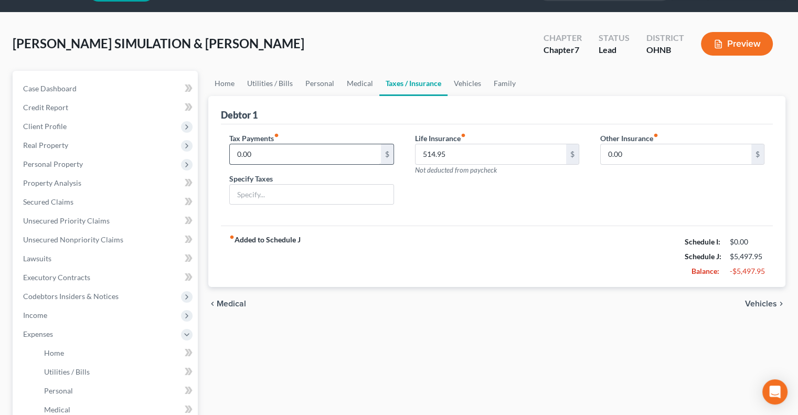
scroll to position [0, 0]
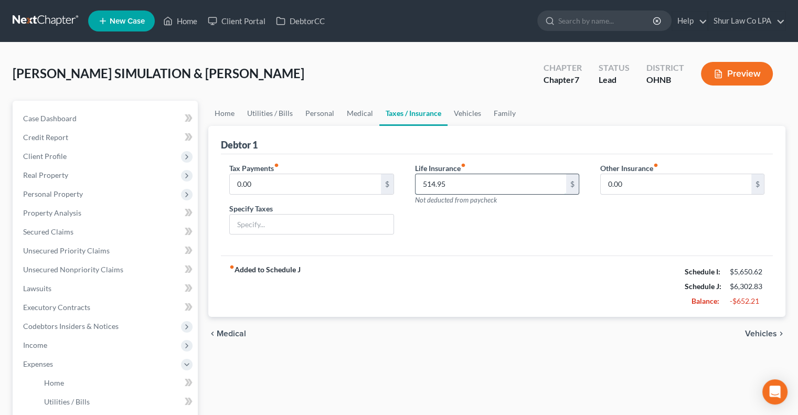
click at [453, 183] on input "514.95" at bounding box center [491, 184] width 151 height 20
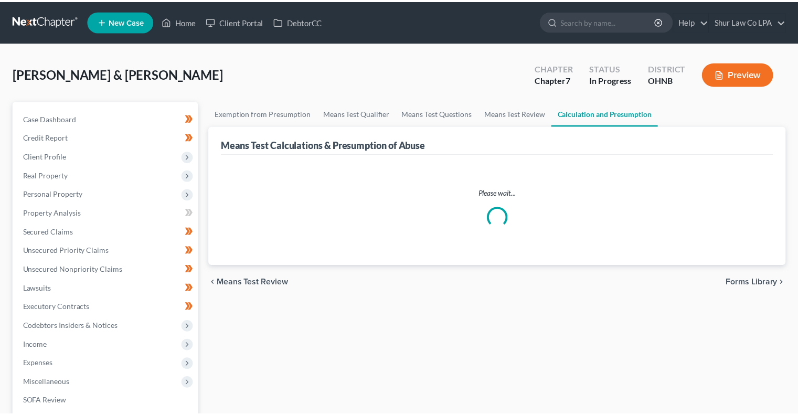
scroll to position [25, 0]
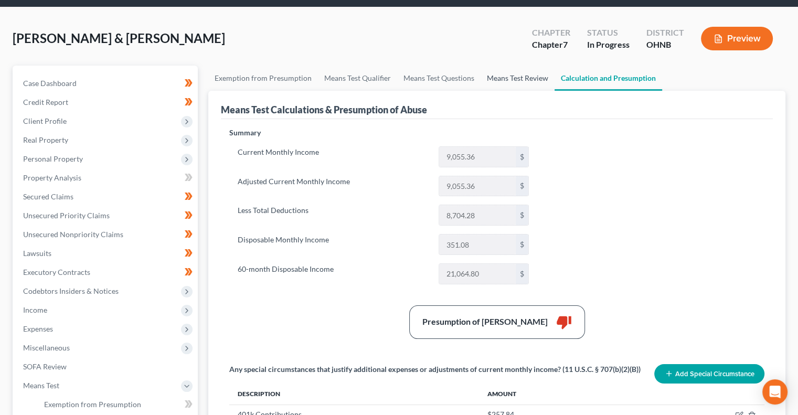
click at [503, 80] on link "Means Test Review" at bounding box center [518, 78] width 74 height 25
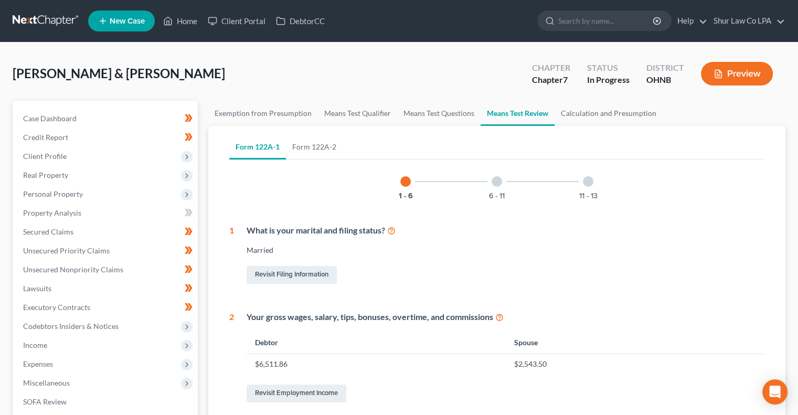
click at [589, 185] on div at bounding box center [588, 181] width 10 height 10
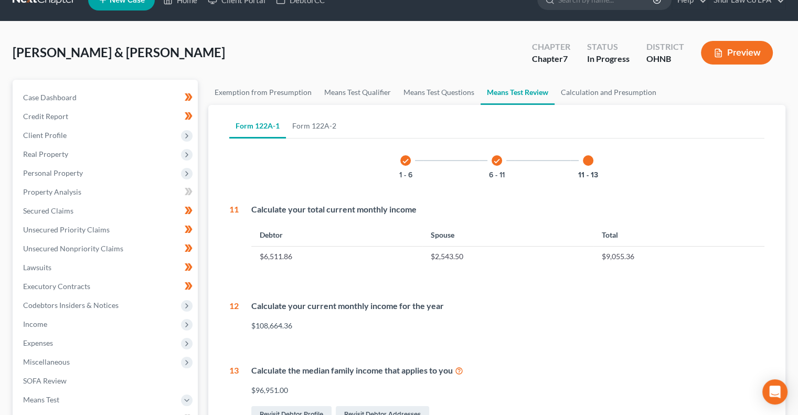
scroll to position [20, 0]
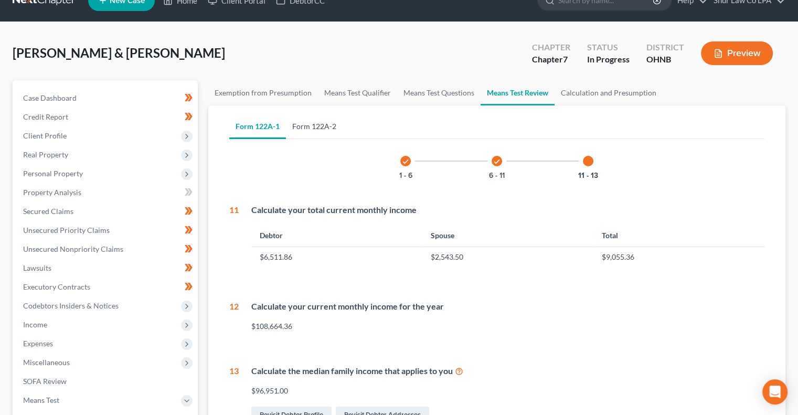
click at [315, 119] on link "Form 122A-2" at bounding box center [314, 126] width 57 height 25
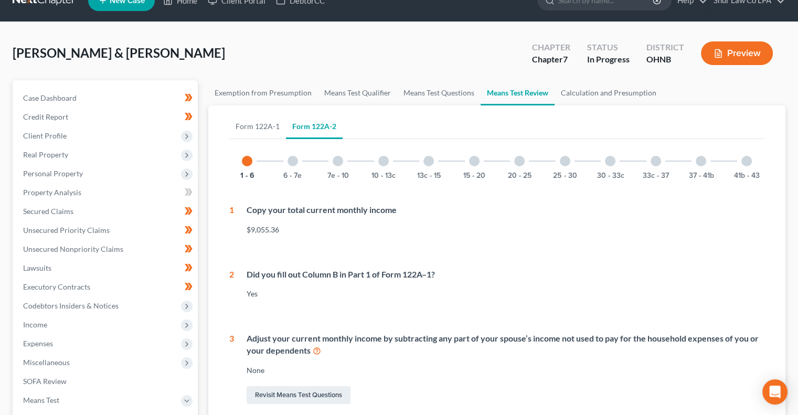
click at [745, 158] on div at bounding box center [747, 161] width 10 height 10
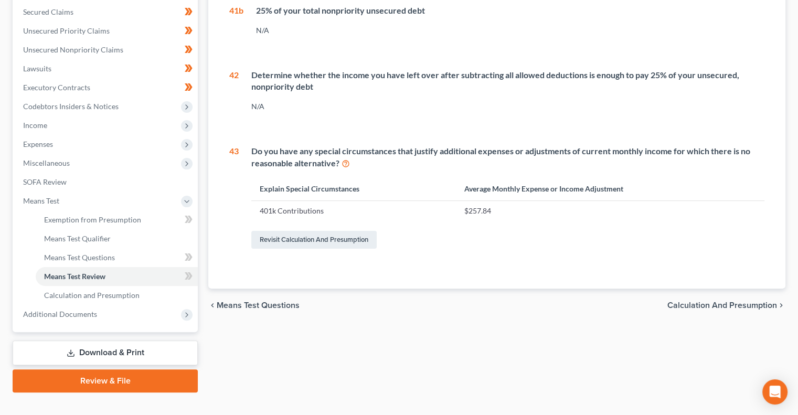
scroll to position [236, 0]
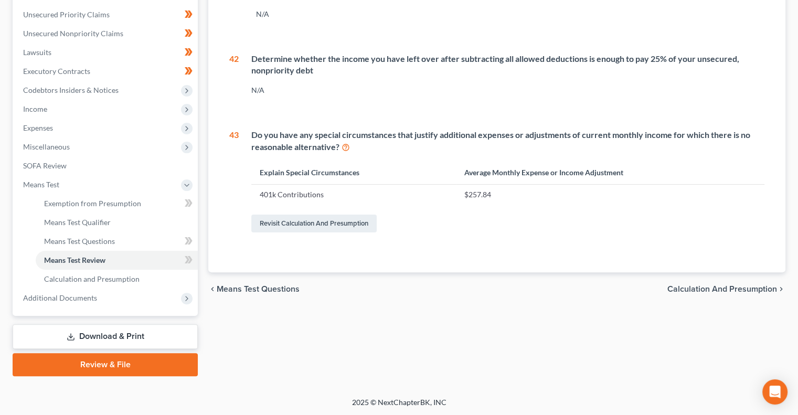
click at [689, 288] on span "Calculation and Presumption" at bounding box center [723, 289] width 110 height 8
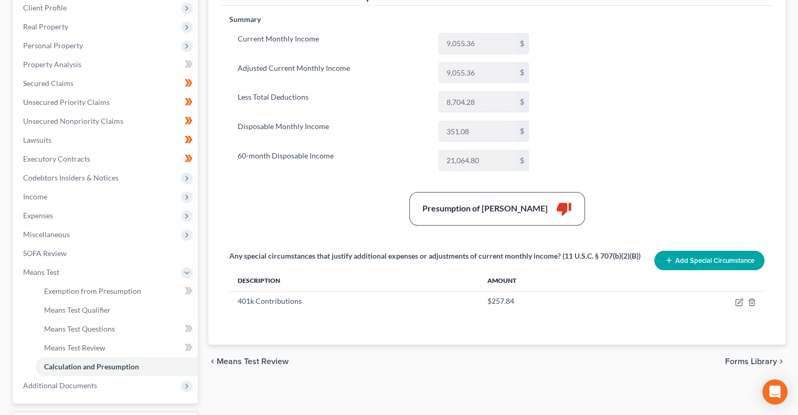
scroll to position [149, 0]
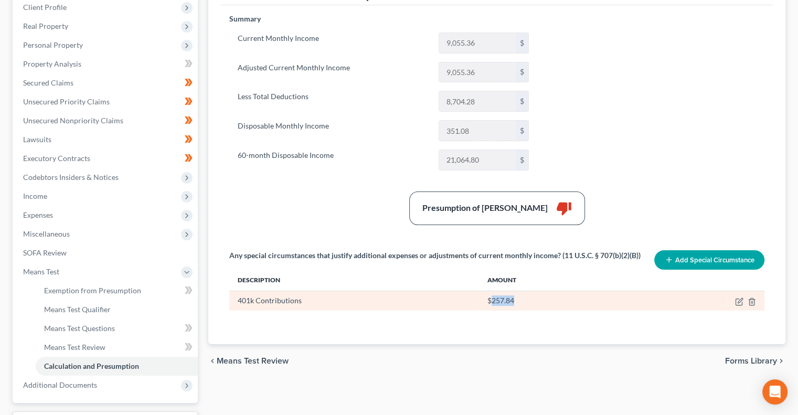
drag, startPoint x: 514, startPoint y: 301, endPoint x: 491, endPoint y: 301, distance: 23.6
click at [491, 301] on div "$257.84" at bounding box center [603, 301] width 231 height 10
copy div "257.84"
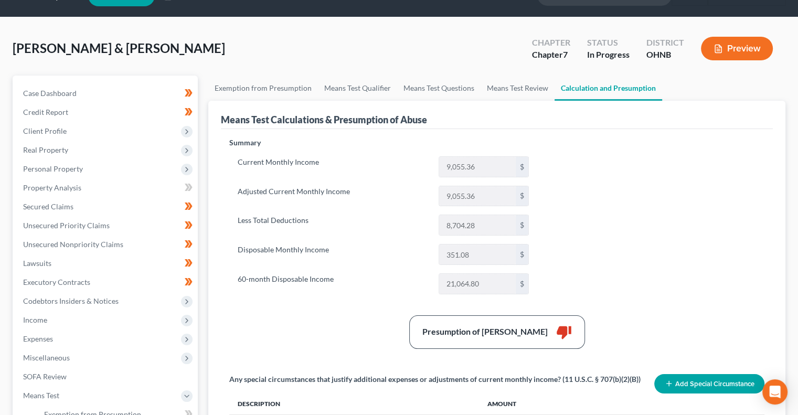
scroll to position [25, 0]
click at [449, 89] on link "Means Test Questions" at bounding box center [438, 88] width 83 height 25
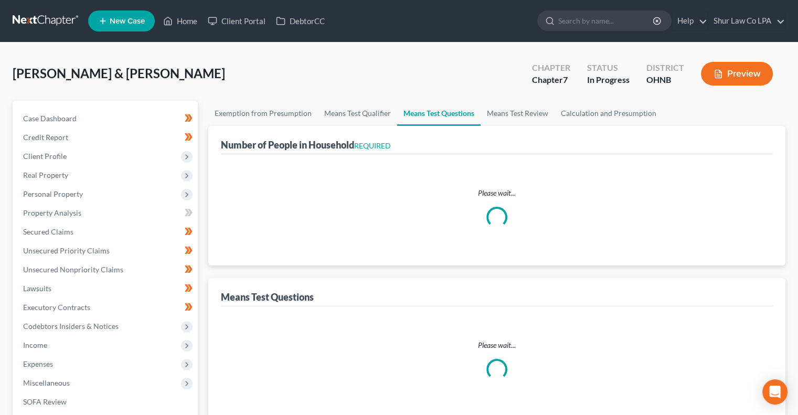
select select "0"
select select "60"
select select "1"
select select "60"
select select "1"
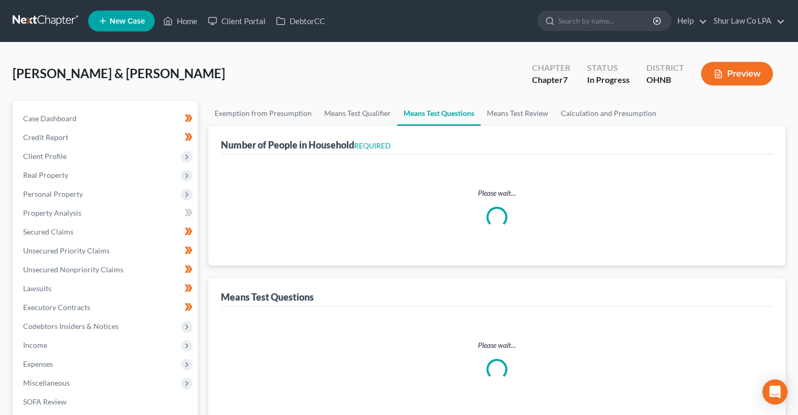
select select "60"
select select "3"
select select "0"
select select "2"
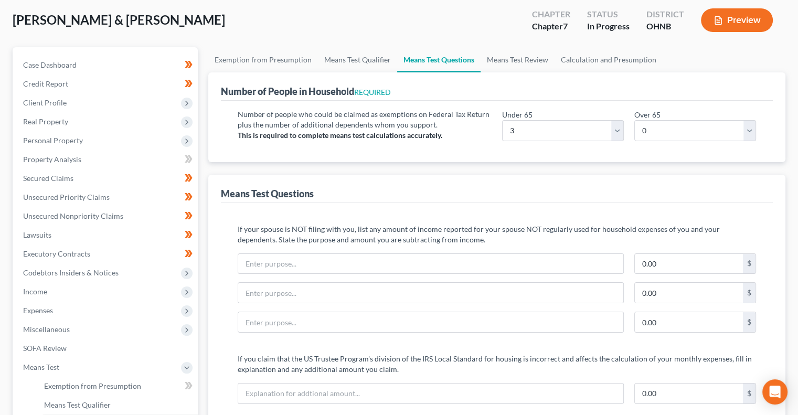
scroll to position [37, 0]
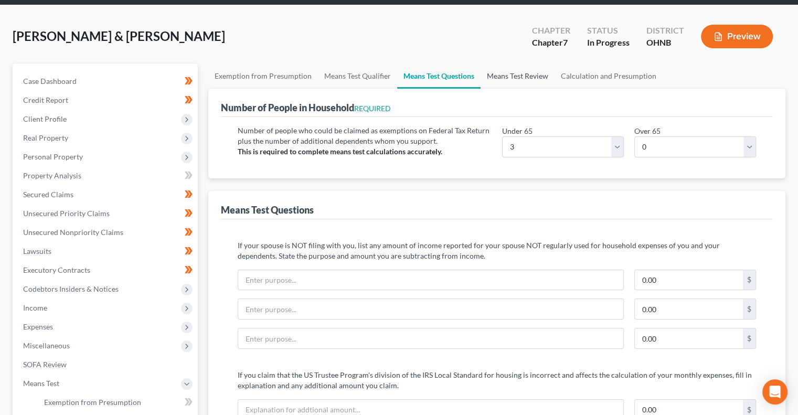
click at [523, 79] on link "Means Test Review" at bounding box center [518, 76] width 74 height 25
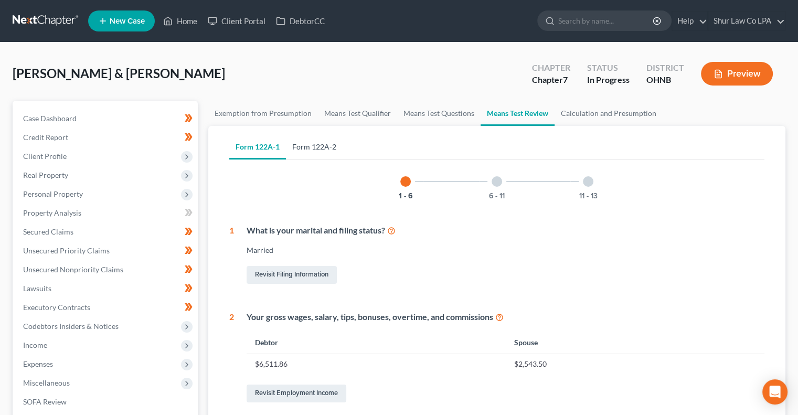
click at [313, 149] on link "Form 122A-2" at bounding box center [314, 146] width 57 height 25
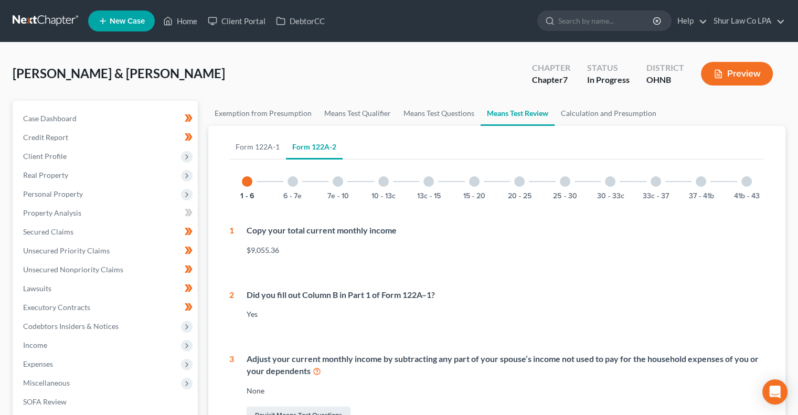
click at [519, 184] on div at bounding box center [519, 181] width 10 height 10
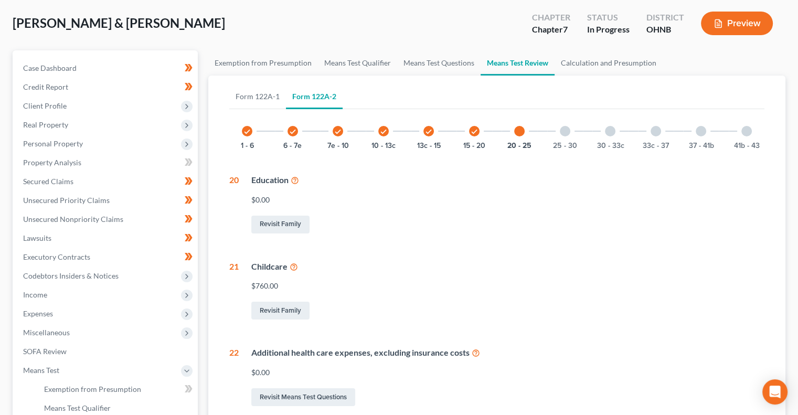
scroll to position [48, 0]
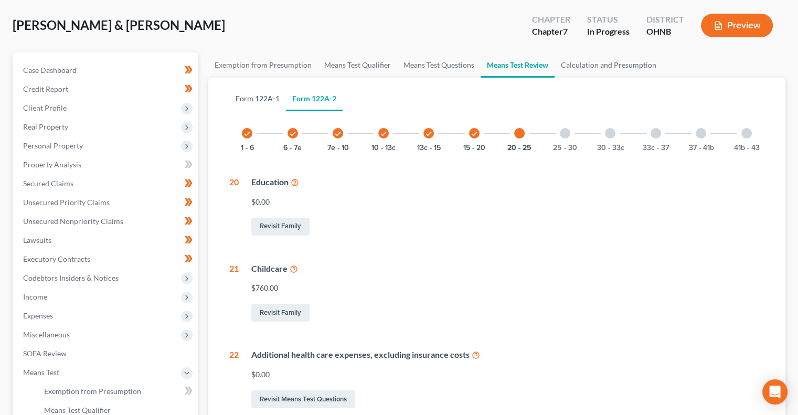
click at [274, 102] on link "Form 122A-1" at bounding box center [257, 98] width 57 height 25
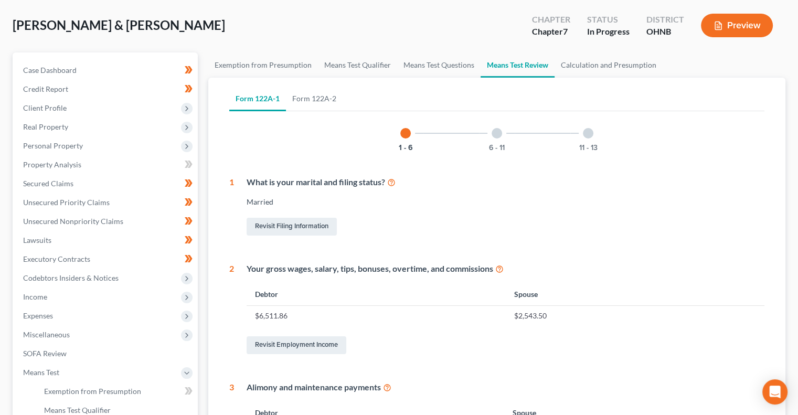
scroll to position [0, 0]
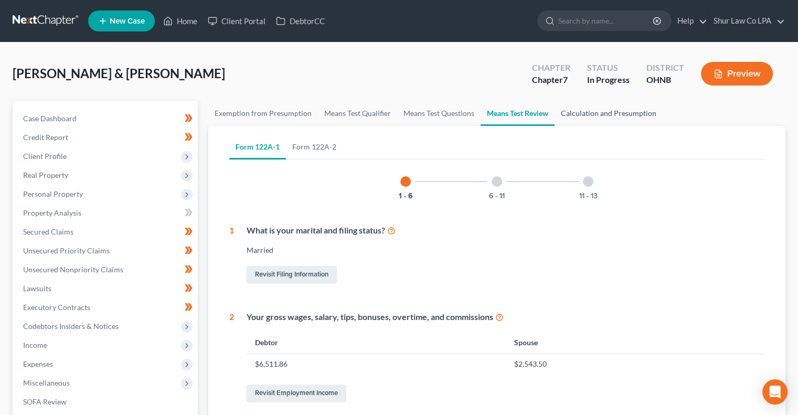
click at [577, 106] on link "Calculation and Presumption" at bounding box center [609, 113] width 108 height 25
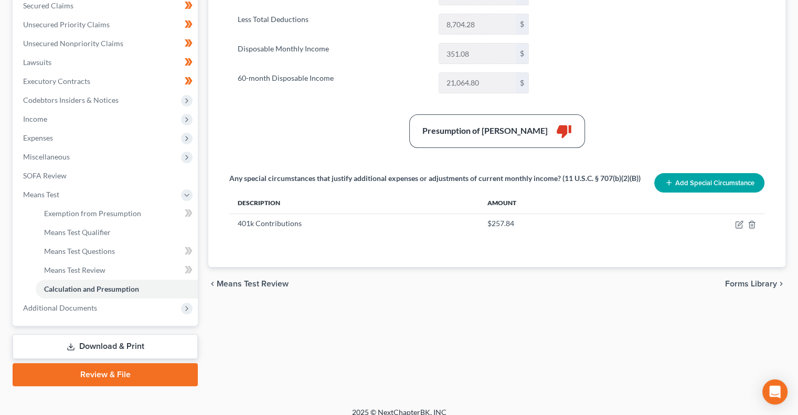
scroll to position [236, 0]
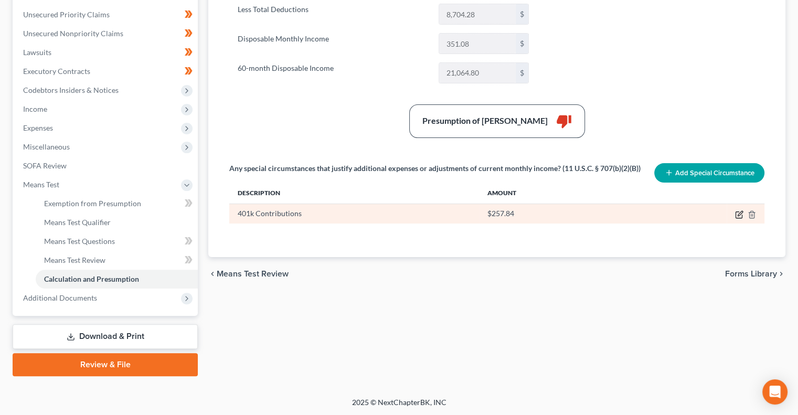
click at [739, 216] on icon "button" at bounding box center [739, 215] width 6 height 6
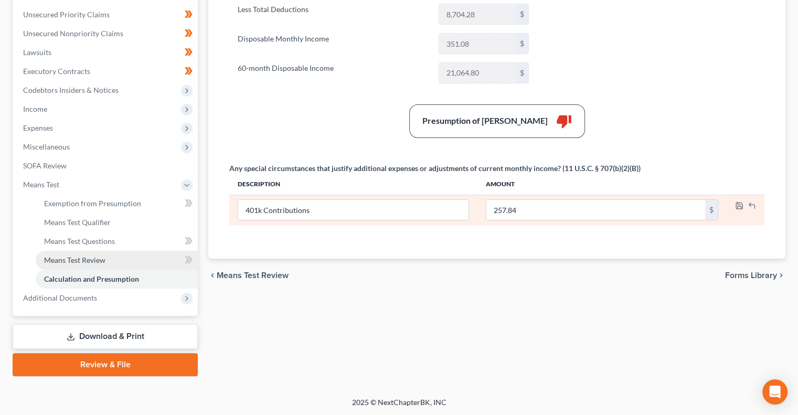
click at [108, 260] on link "Means Test Review" at bounding box center [117, 260] width 162 height 19
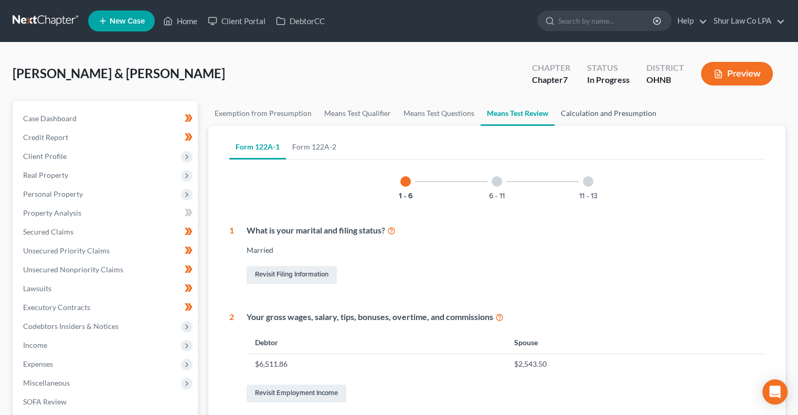
click at [584, 113] on link "Calculation and Presumption" at bounding box center [609, 113] width 108 height 25
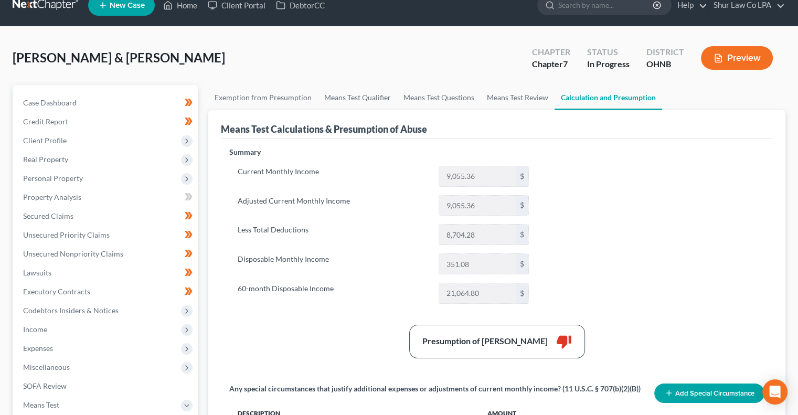
scroll to position [15, 0]
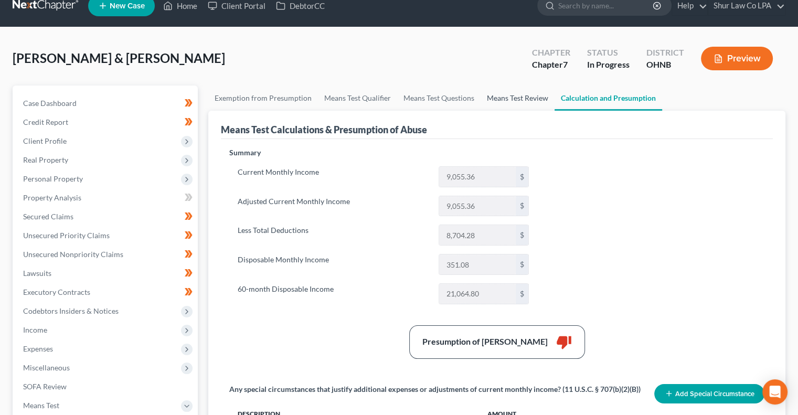
click at [515, 93] on link "Means Test Review" at bounding box center [518, 98] width 74 height 25
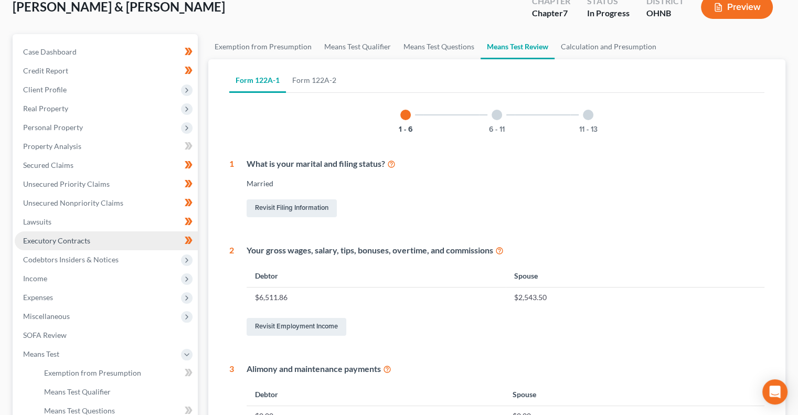
scroll to position [67, 0]
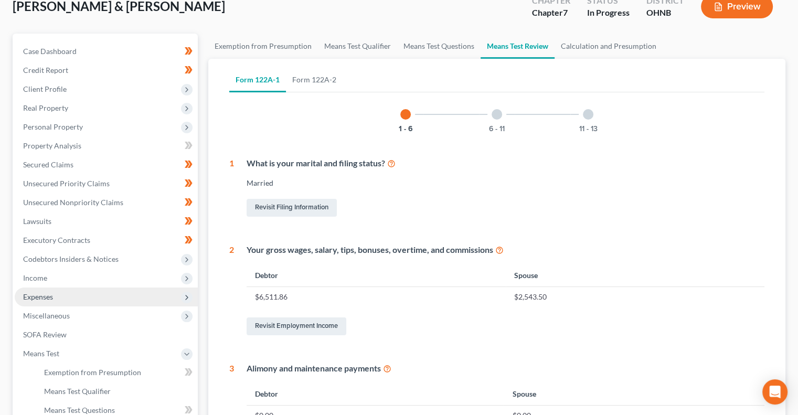
click at [80, 301] on span "Expenses" at bounding box center [106, 297] width 183 height 19
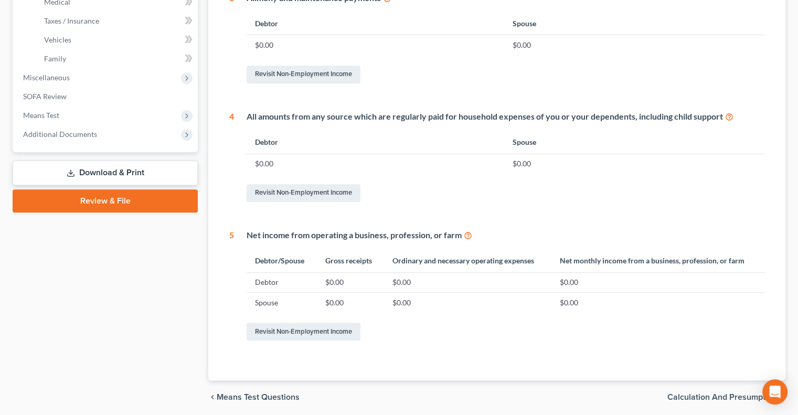
scroll to position [476, 0]
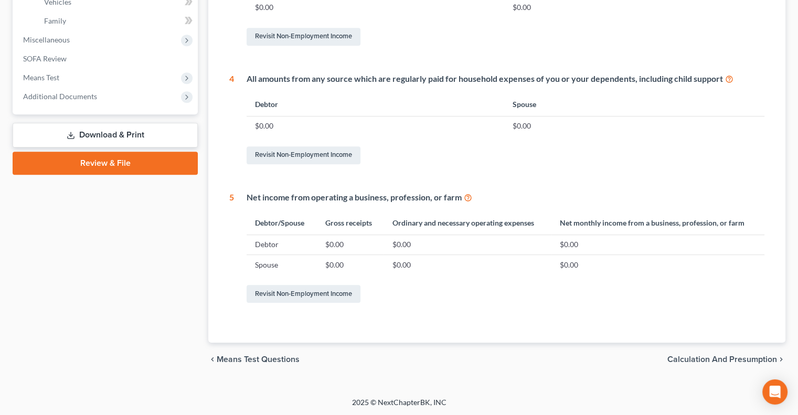
click at [674, 360] on span "Calculation and Presumption" at bounding box center [723, 359] width 110 height 8
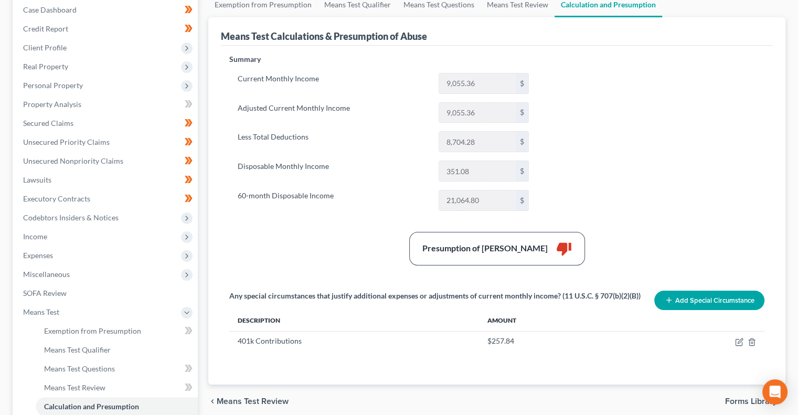
scroll to position [109, 0]
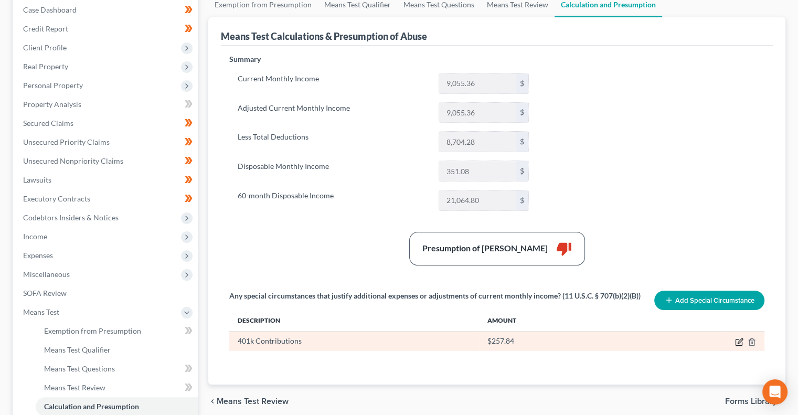
click at [737, 341] on icon "button" at bounding box center [739, 342] width 8 height 8
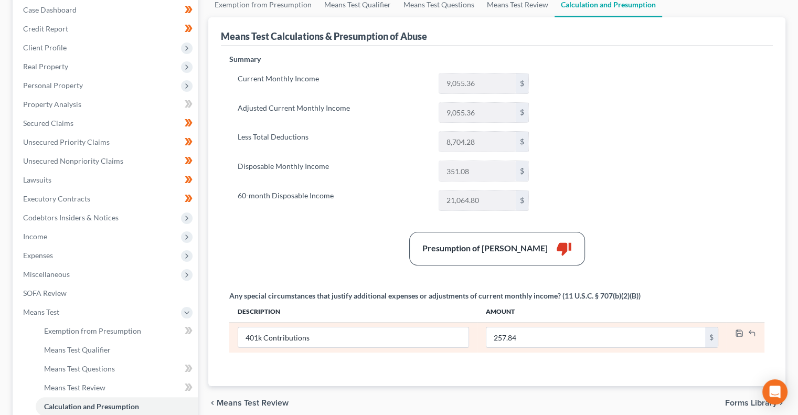
click at [739, 327] on td at bounding box center [746, 337] width 38 height 30
click at [736, 335] on icon "button" at bounding box center [739, 333] width 8 height 8
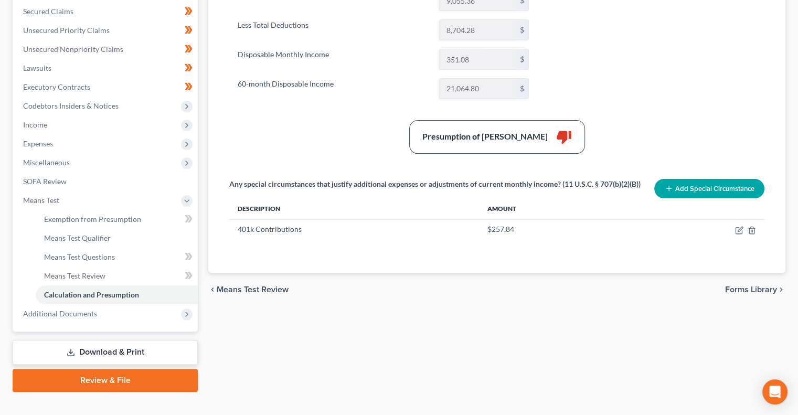
scroll to position [219, 0]
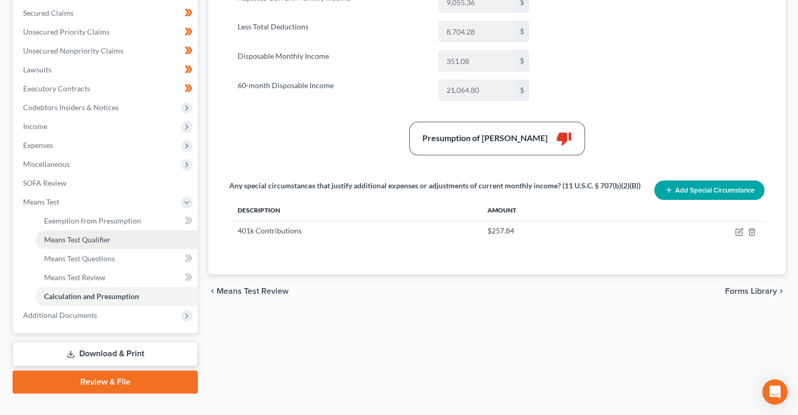
click at [119, 237] on link "Means Test Qualifier" at bounding box center [117, 239] width 162 height 19
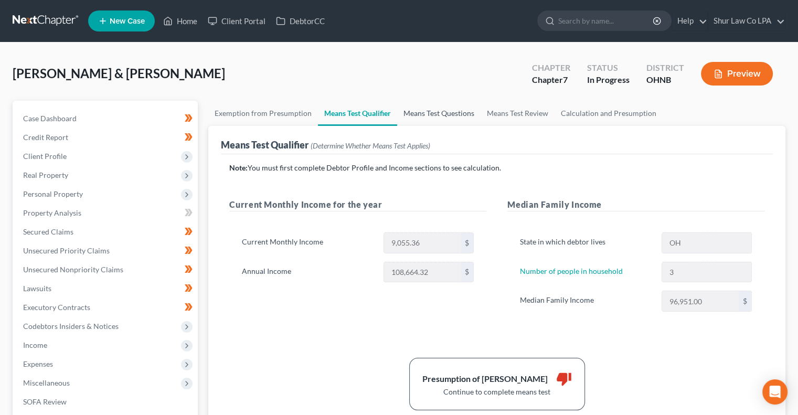
click at [424, 113] on link "Means Test Questions" at bounding box center [438, 113] width 83 height 25
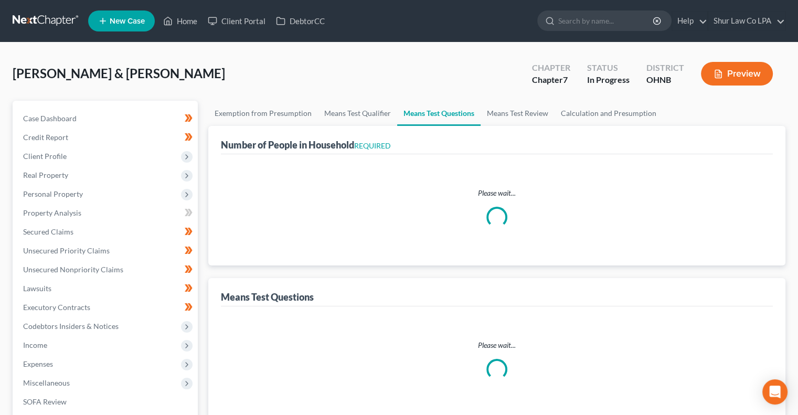
select select "0"
select select "60"
select select "1"
select select "60"
select select "1"
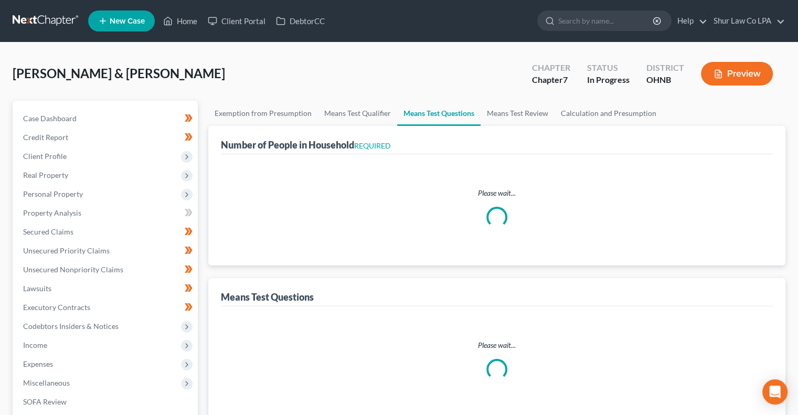
select select "60"
select select "3"
select select "0"
select select "2"
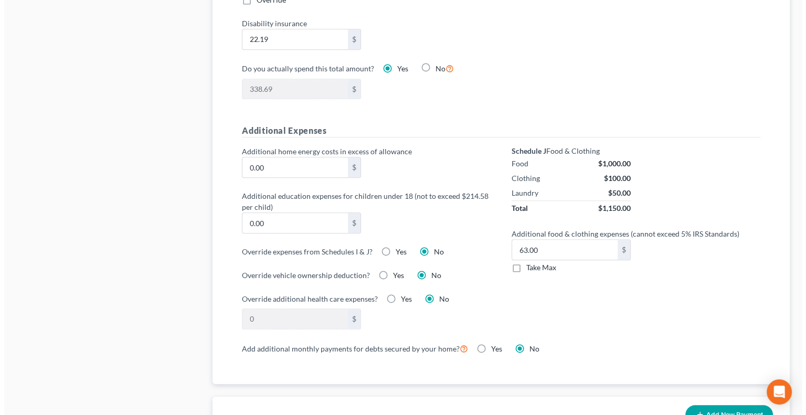
scroll to position [676, 0]
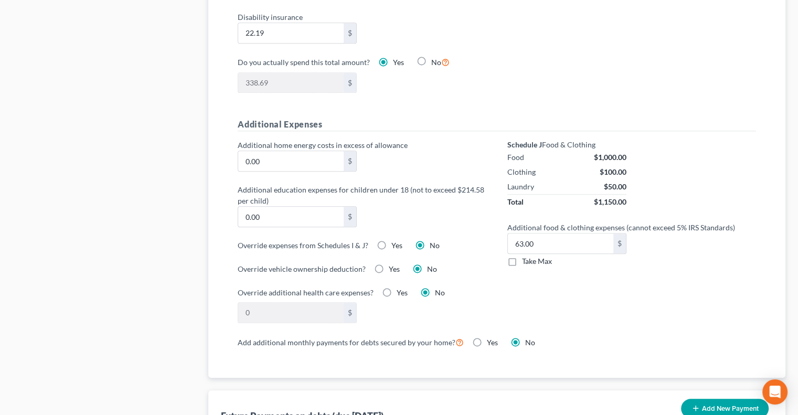
click at [392, 240] on label "Yes" at bounding box center [397, 245] width 11 height 10
click at [396, 240] on input "Yes" at bounding box center [399, 243] width 7 height 7
radio input "true"
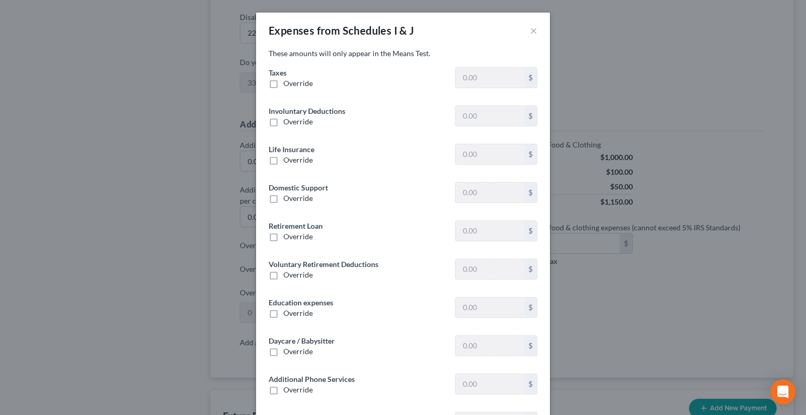
type input "1,170.75"
type input "0"
type input "204.26"
type input "0"
type input "593.94"
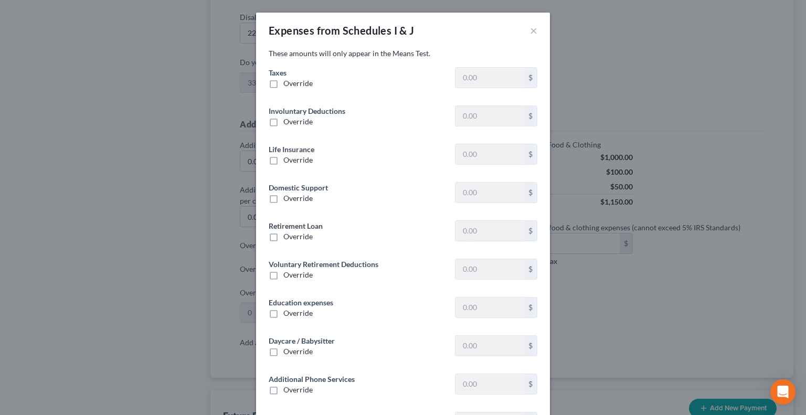
type input "257.83"
type input "0"
type input "760.00"
type input "0"
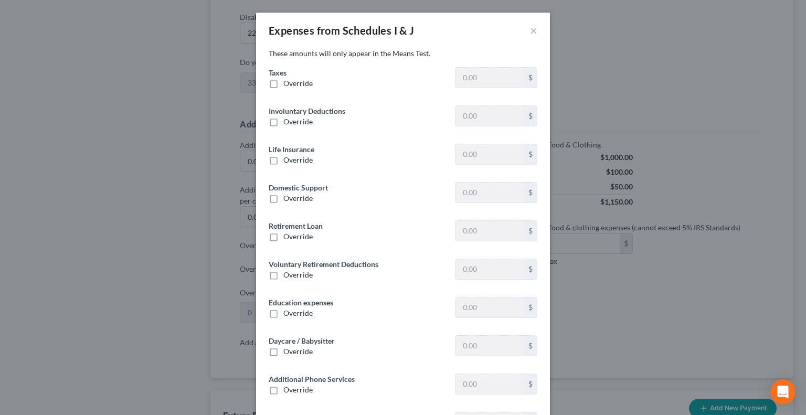
type input "0"
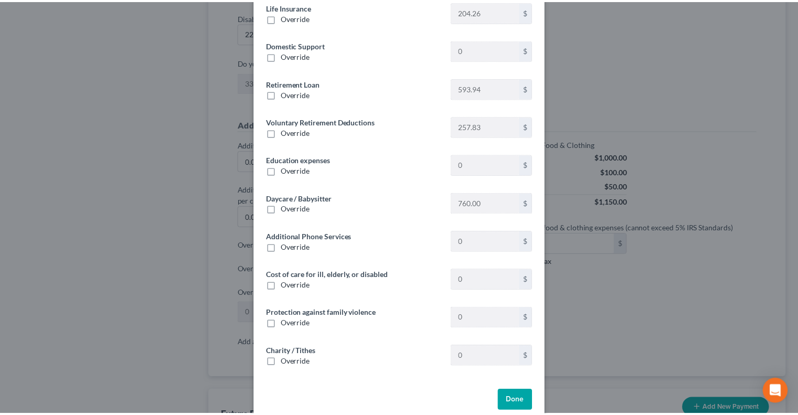
scroll to position [143, 0]
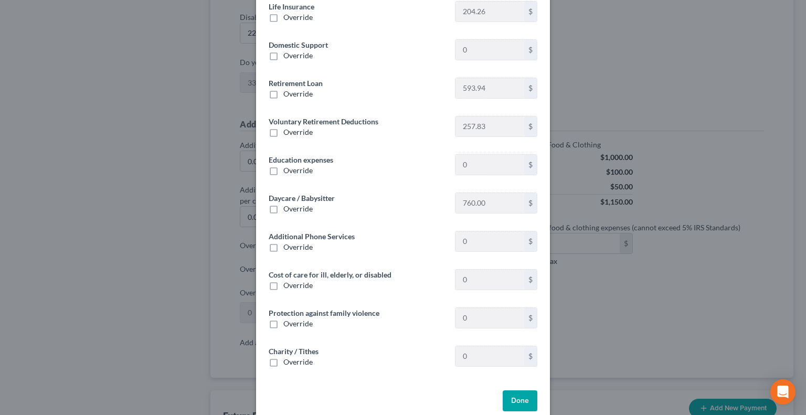
click at [506, 396] on button "Done" at bounding box center [520, 401] width 35 height 21
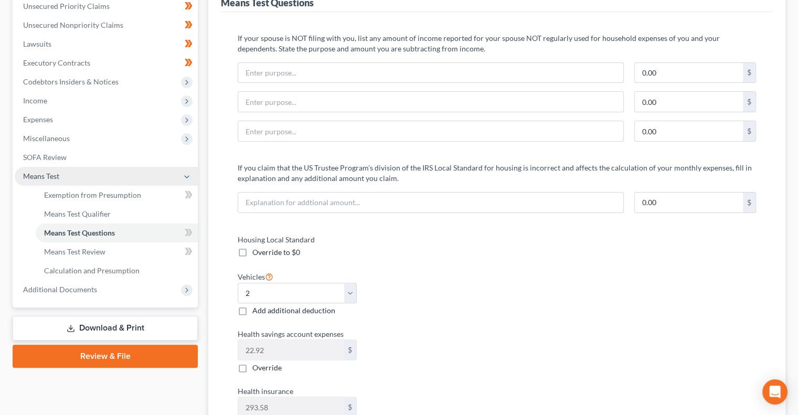
scroll to position [246, 0]
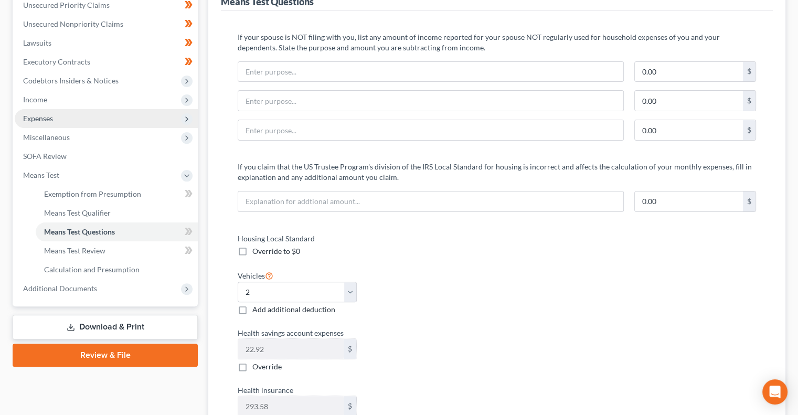
click at [76, 119] on span "Expenses" at bounding box center [106, 118] width 183 height 19
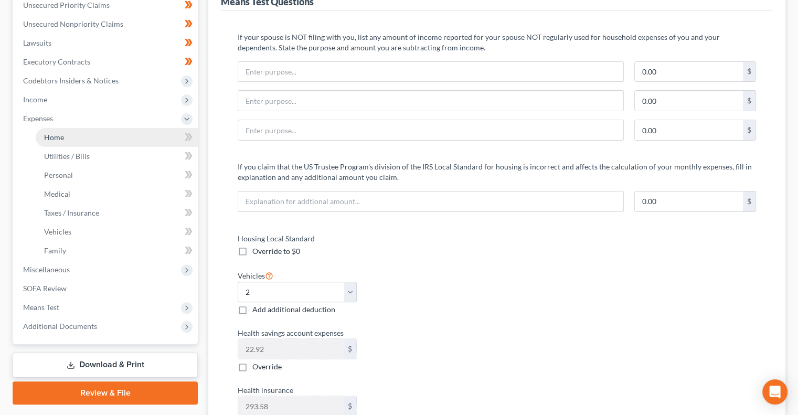
click at [84, 137] on link "Home" at bounding box center [117, 137] width 162 height 19
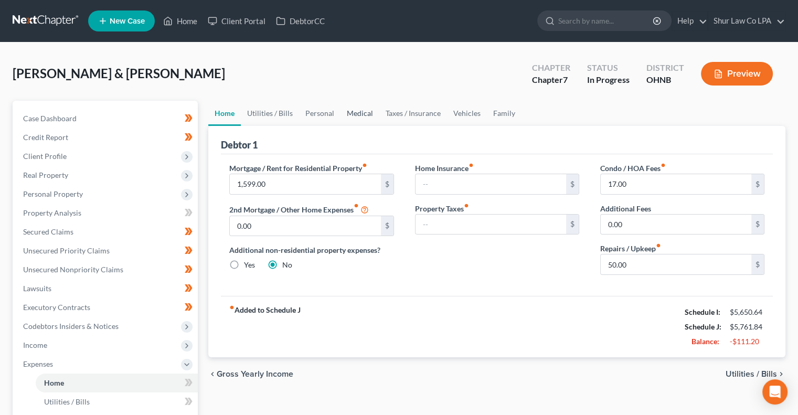
click at [353, 114] on link "Medical" at bounding box center [360, 113] width 39 height 25
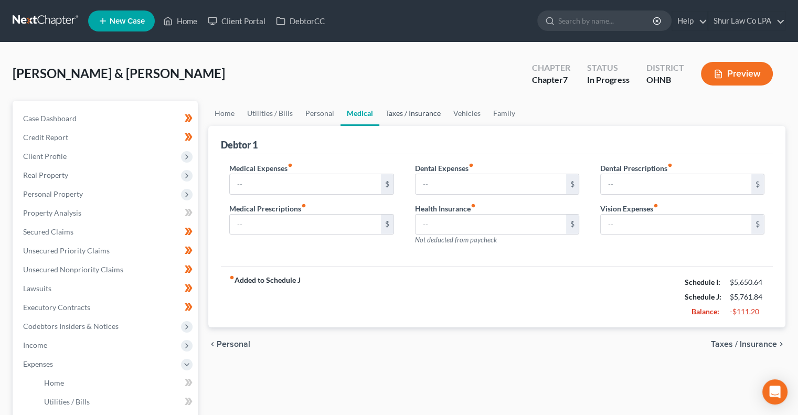
click at [403, 116] on link "Taxes / Insurance" at bounding box center [413, 113] width 68 height 25
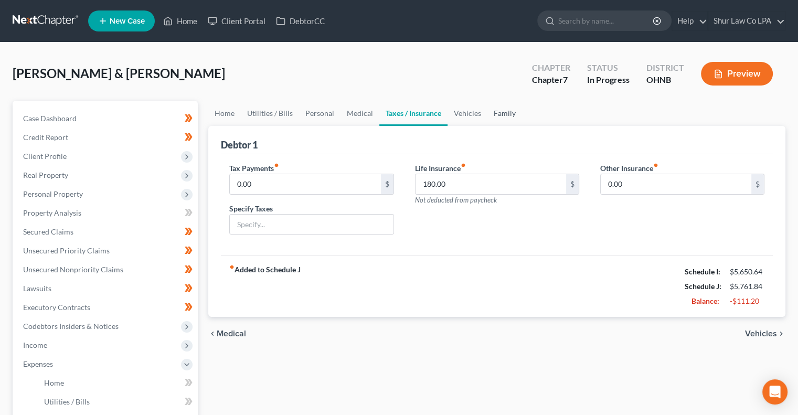
click at [500, 117] on link "Family" at bounding box center [505, 113] width 35 height 25
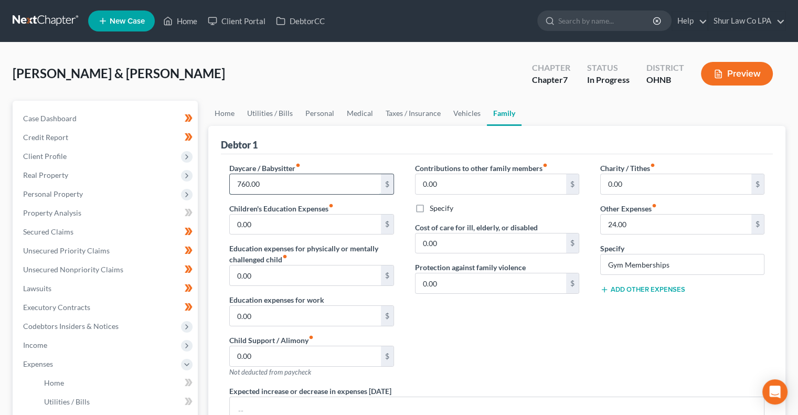
click at [282, 186] on input "760.00" at bounding box center [305, 184] width 151 height 20
click at [227, 110] on link "Home" at bounding box center [224, 113] width 33 height 25
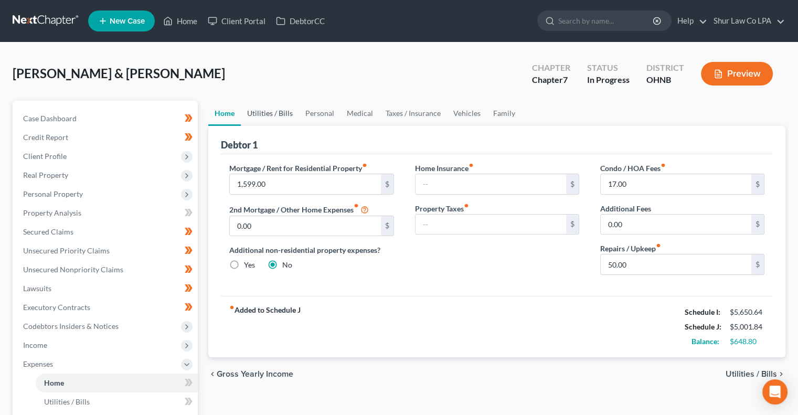
click at [283, 112] on link "Utilities / Bills" at bounding box center [270, 113] width 58 height 25
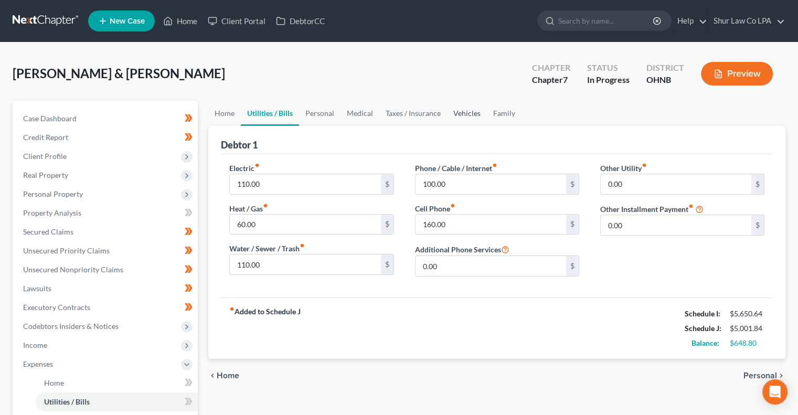
click at [462, 113] on link "Vehicles" at bounding box center [467, 113] width 40 height 25
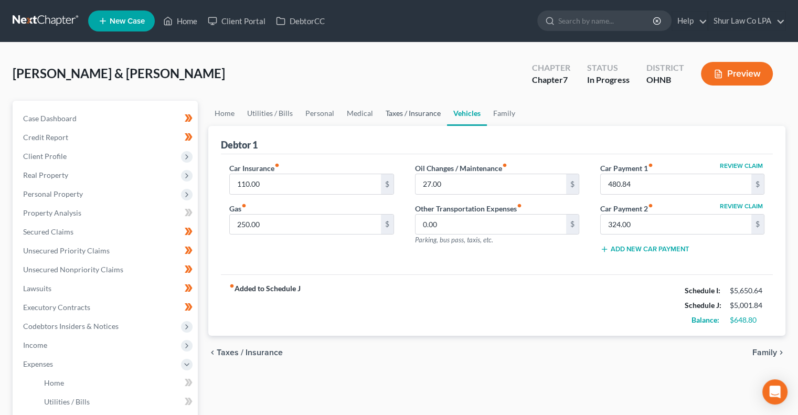
click at [414, 110] on link "Taxes / Insurance" at bounding box center [413, 113] width 68 height 25
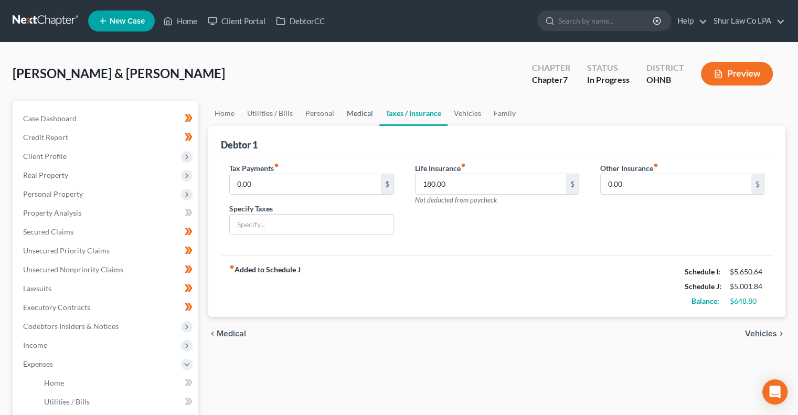
click at [345, 113] on link "Medical" at bounding box center [360, 113] width 39 height 25
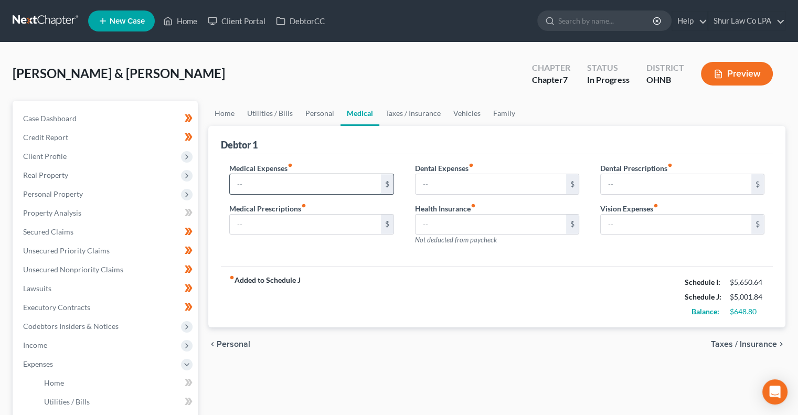
click at [268, 184] on input "text" at bounding box center [305, 184] width 151 height 20
click at [254, 184] on input "text" at bounding box center [305, 184] width 151 height 20
click at [247, 184] on input "text" at bounding box center [305, 184] width 151 height 20
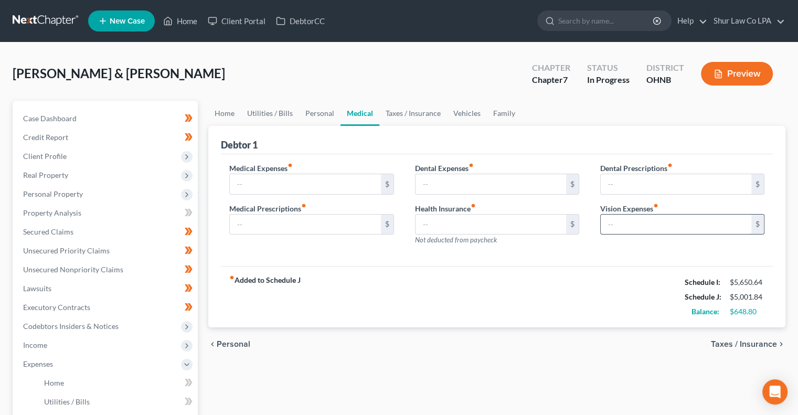
click at [614, 226] on input "text" at bounding box center [676, 225] width 151 height 20
click at [612, 225] on input "text" at bounding box center [676, 225] width 151 height 20
click at [609, 222] on input "text" at bounding box center [676, 225] width 151 height 20
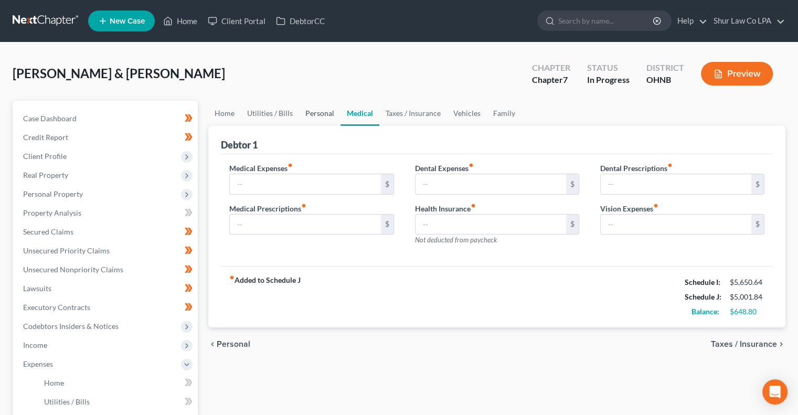
click at [325, 111] on link "Personal" at bounding box center [319, 113] width 41 height 25
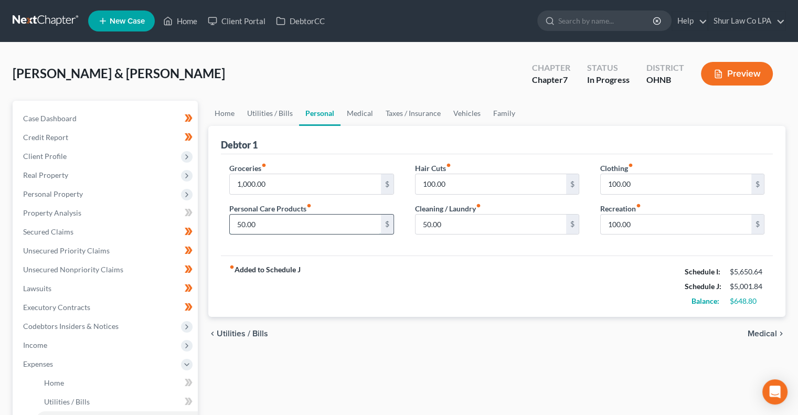
click at [294, 223] on input "50.00" at bounding box center [305, 225] width 151 height 20
click at [451, 228] on input "50.00" at bounding box center [491, 225] width 151 height 20
click at [319, 224] on input "50.00" at bounding box center [305, 225] width 151 height 20
click at [286, 117] on link "Utilities / Bills" at bounding box center [270, 113] width 58 height 25
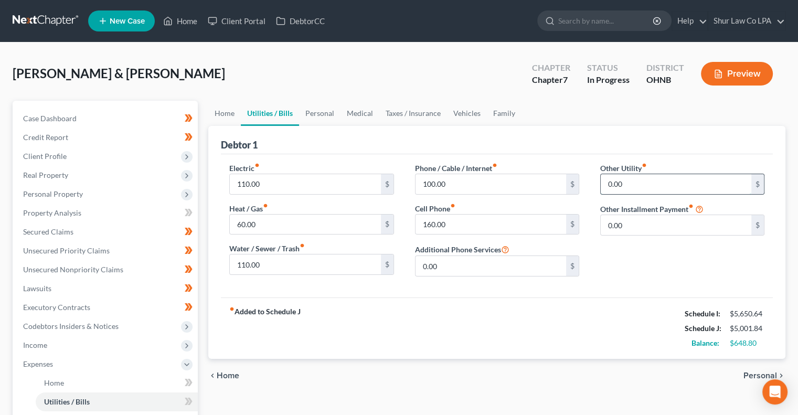
click at [629, 182] on input "0.00" at bounding box center [676, 184] width 151 height 20
click at [228, 114] on link "Home" at bounding box center [224, 113] width 33 height 25
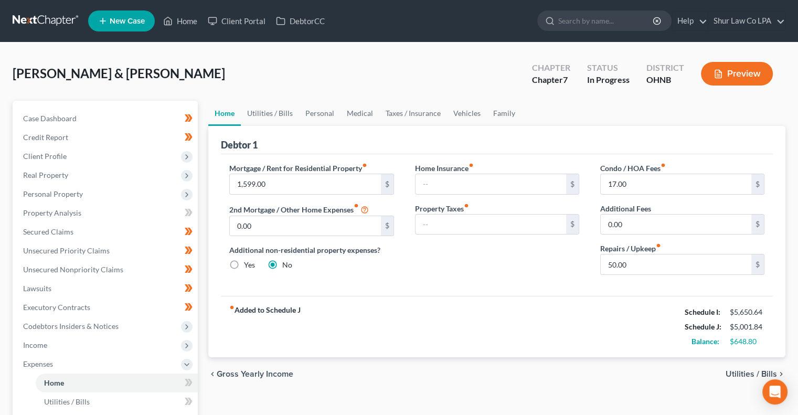
click at [752, 70] on button "Preview" at bounding box center [737, 74] width 72 height 24
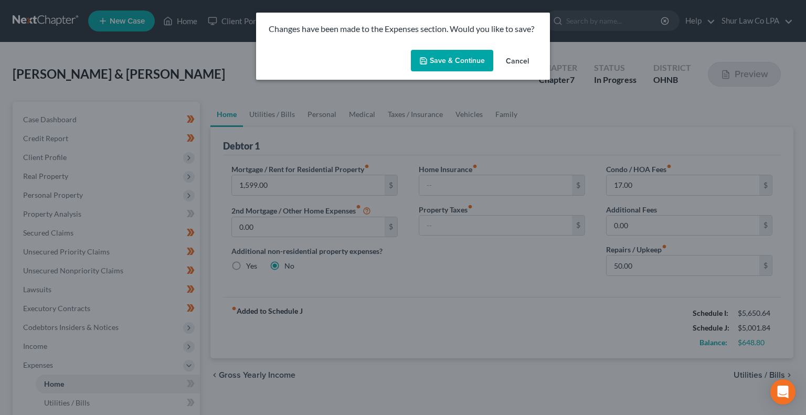
click at [468, 62] on button "Save & Continue" at bounding box center [452, 61] width 82 height 22
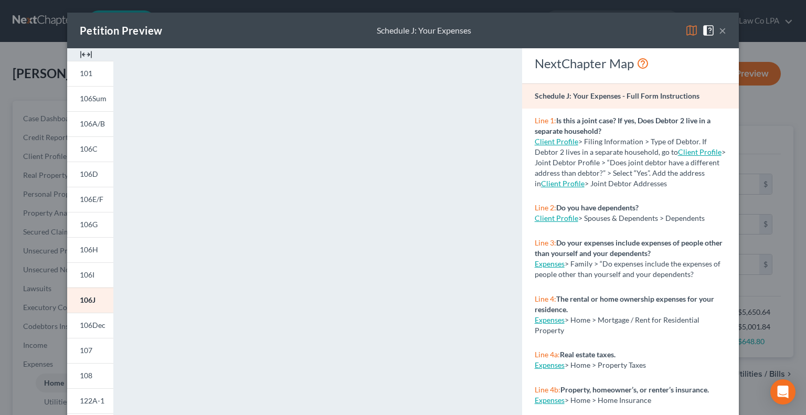
click at [720, 31] on button "×" at bounding box center [722, 30] width 7 height 13
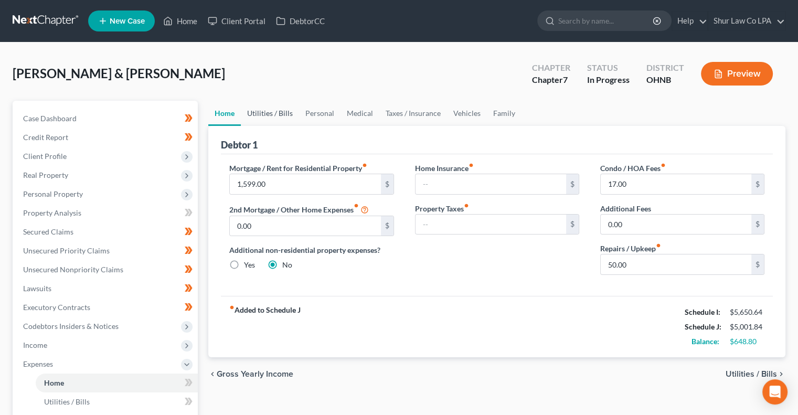
click at [282, 113] on link "Utilities / Bills" at bounding box center [270, 113] width 58 height 25
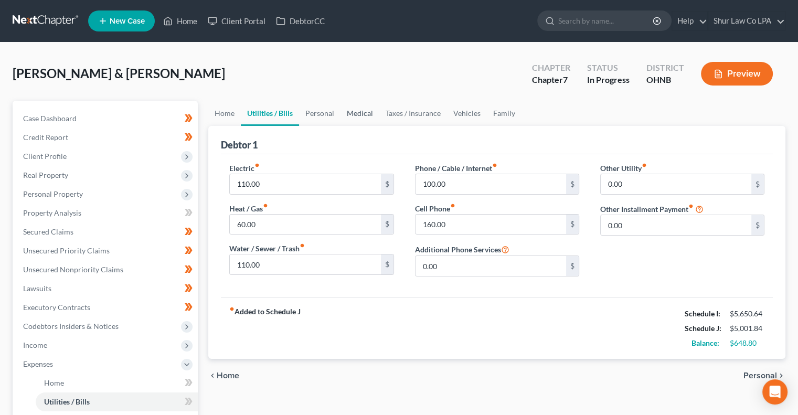
click at [355, 113] on link "Medical" at bounding box center [360, 113] width 39 height 25
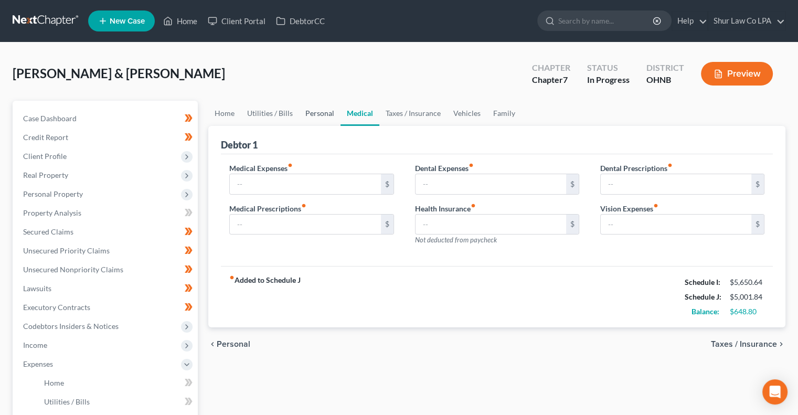
click at [322, 110] on link "Personal" at bounding box center [319, 113] width 41 height 25
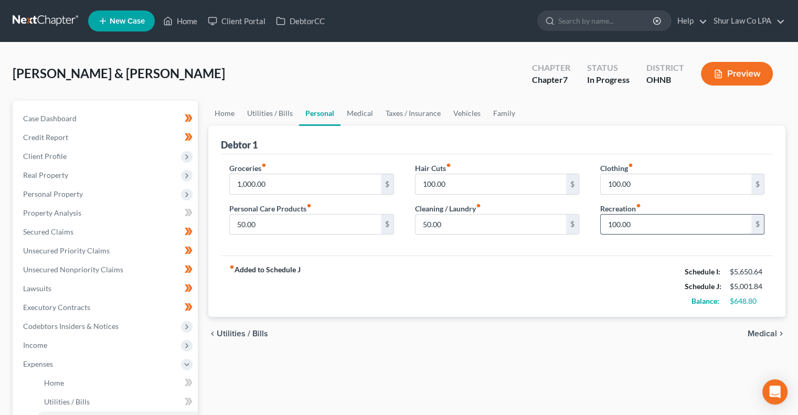
click at [656, 226] on input "100.00" at bounding box center [676, 225] width 151 height 20
type input "175.00"
click at [657, 254] on div "Groceries fiber_manual_record 1,000.00 $ Personal Care Products fiber_manual_re…" at bounding box center [497, 205] width 552 height 102
click at [646, 244] on div "Groceries fiber_manual_record 1,000.00 $ Personal Care Products fiber_manual_re…" at bounding box center [497, 205] width 552 height 102
click at [608, 250] on div "Groceries fiber_manual_record 1,000.00 $ Personal Care Products fiber_manual_re…" at bounding box center [497, 205] width 552 height 102
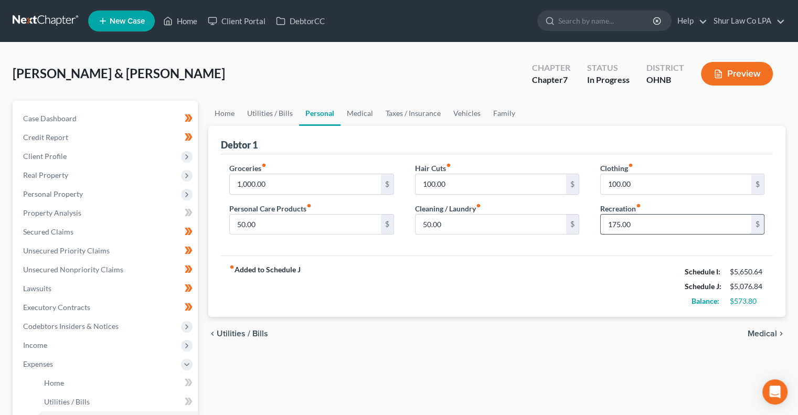
click at [640, 230] on input "175.00" at bounding box center [676, 225] width 151 height 20
click at [511, 113] on link "Family" at bounding box center [504, 113] width 35 height 25
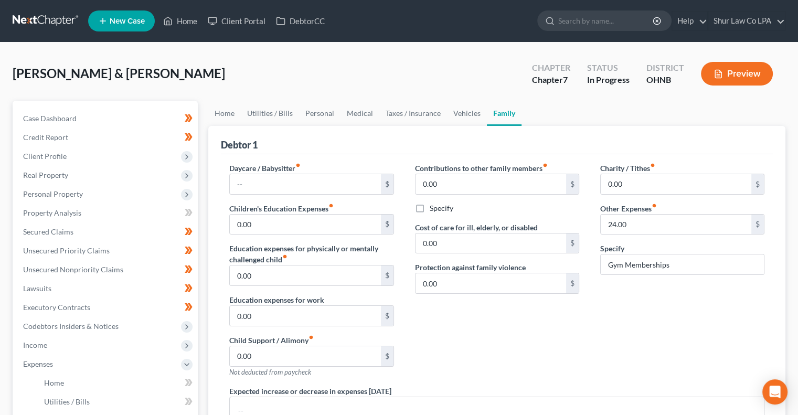
click at [655, 300] on div "Charity / Tithes fiber_manual_record 0.00 $ Other Expenses fiber_manual_record …" at bounding box center [682, 274] width 185 height 223
click at [310, 111] on link "Personal" at bounding box center [319, 113] width 41 height 25
